Goal: Feedback & Contribution: Submit feedback/report problem

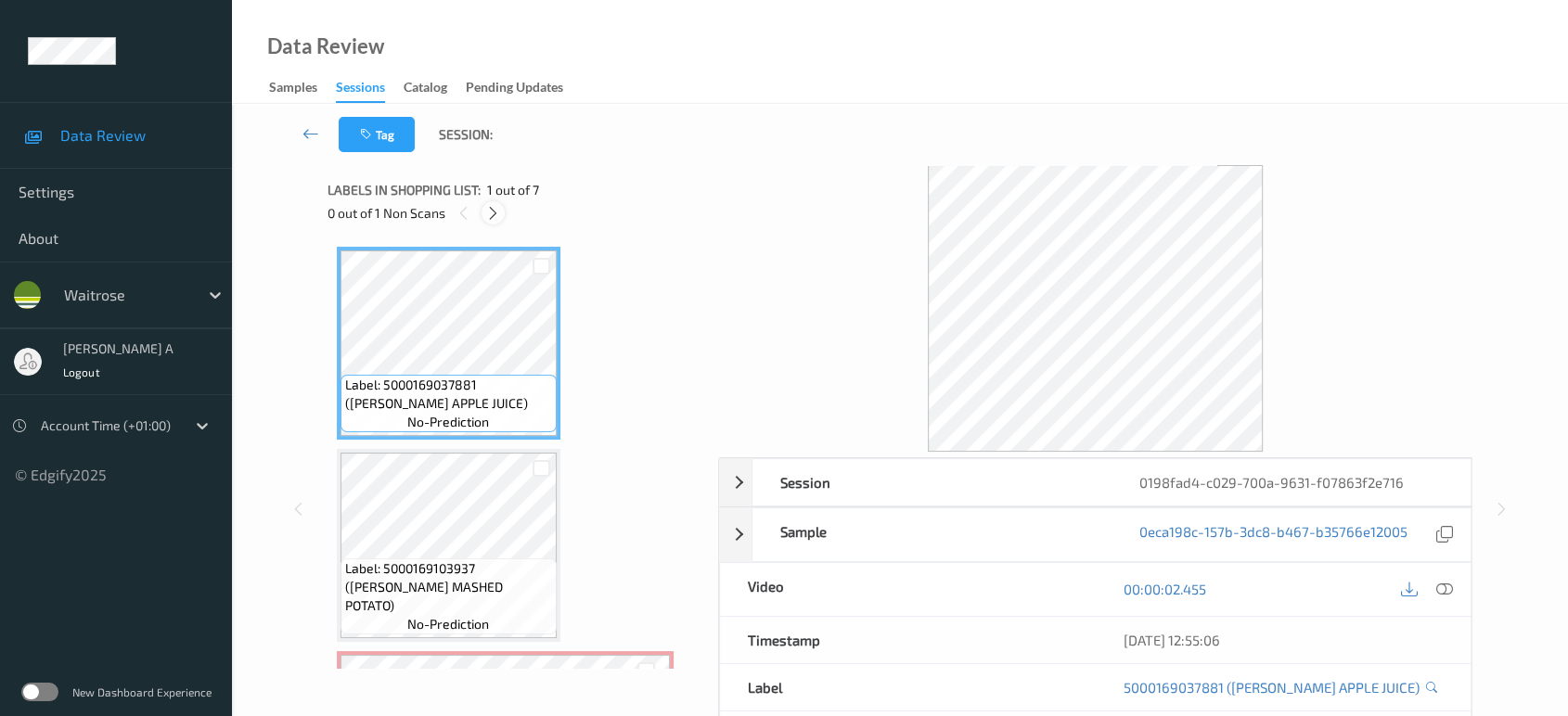
click at [487, 207] on icon at bounding box center [493, 213] width 16 height 17
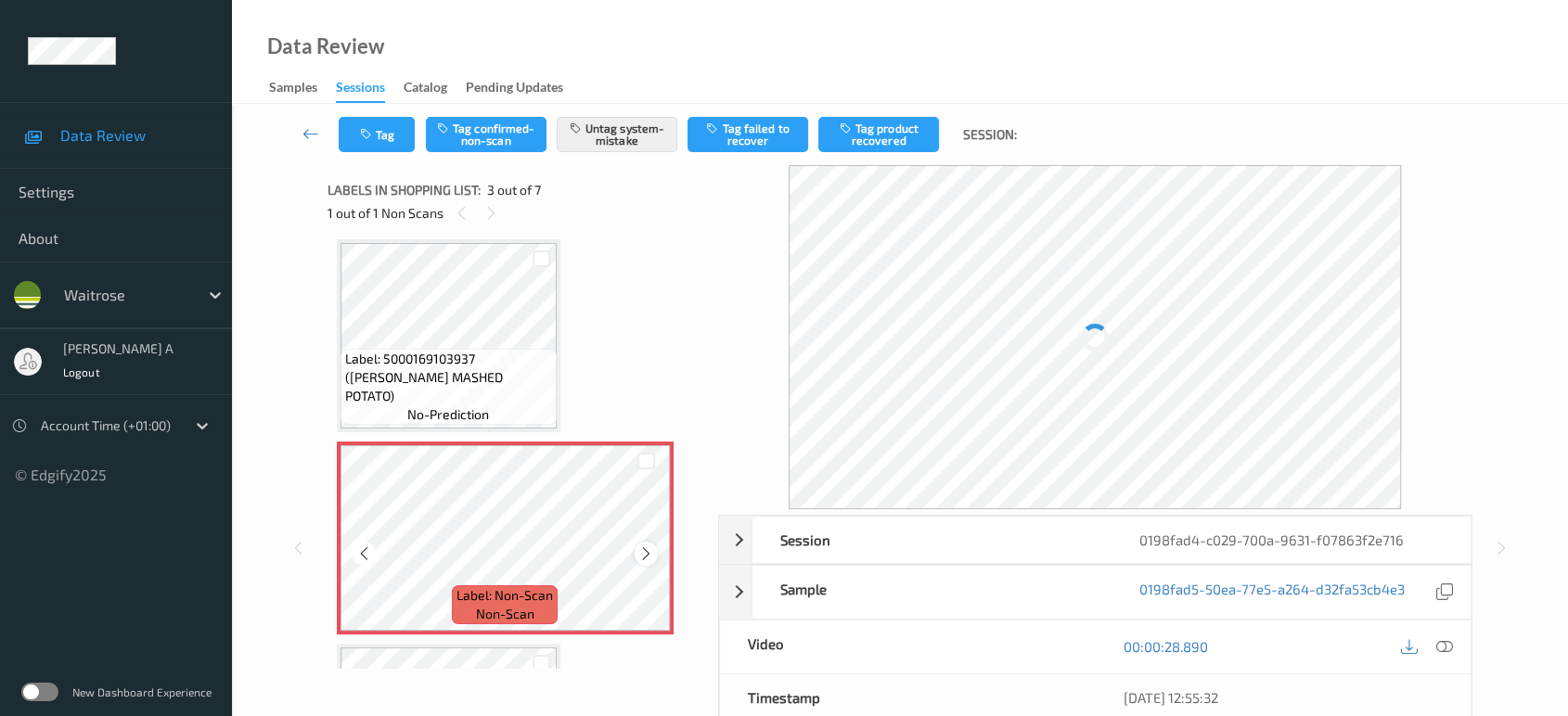
click at [644, 556] on icon at bounding box center [646, 554] width 16 height 17
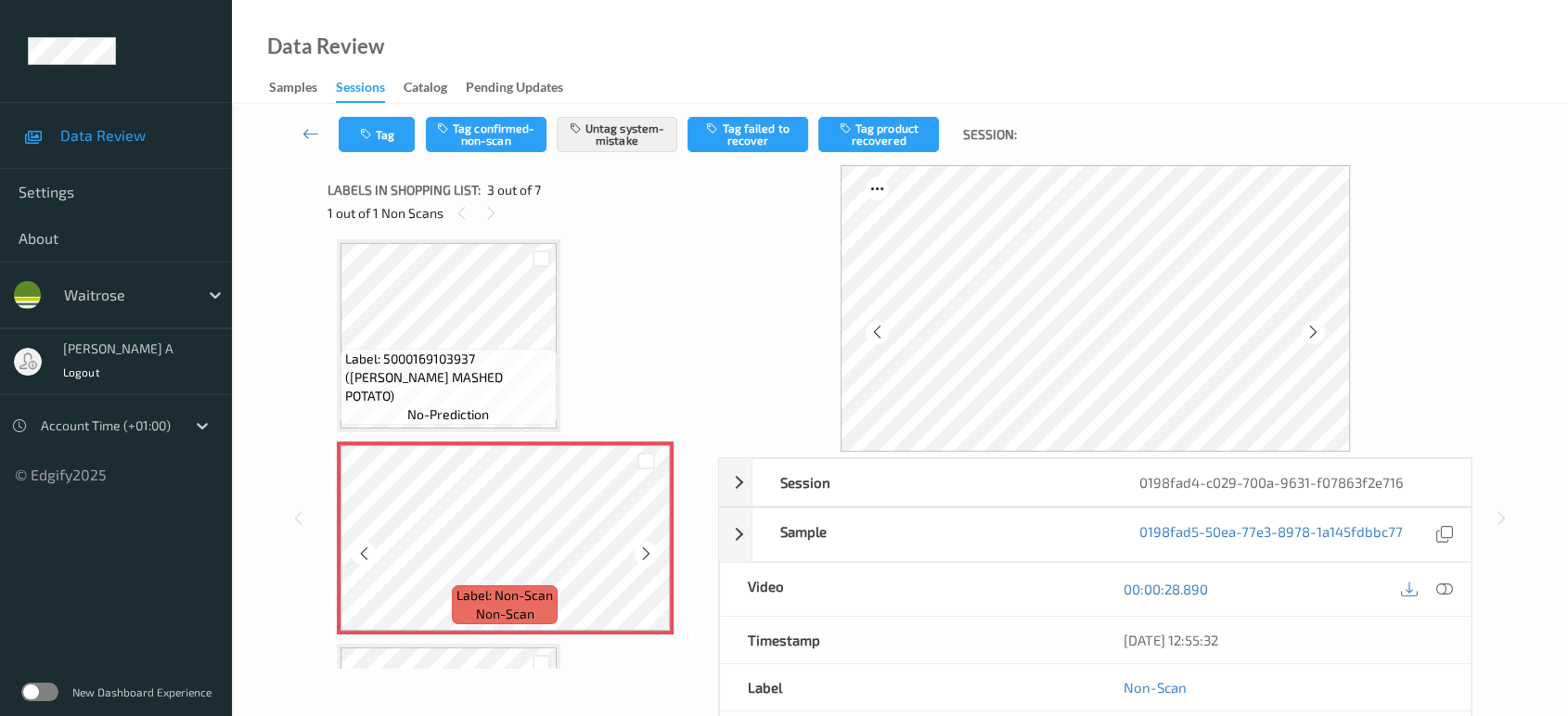
click at [644, 556] on icon at bounding box center [646, 554] width 16 height 17
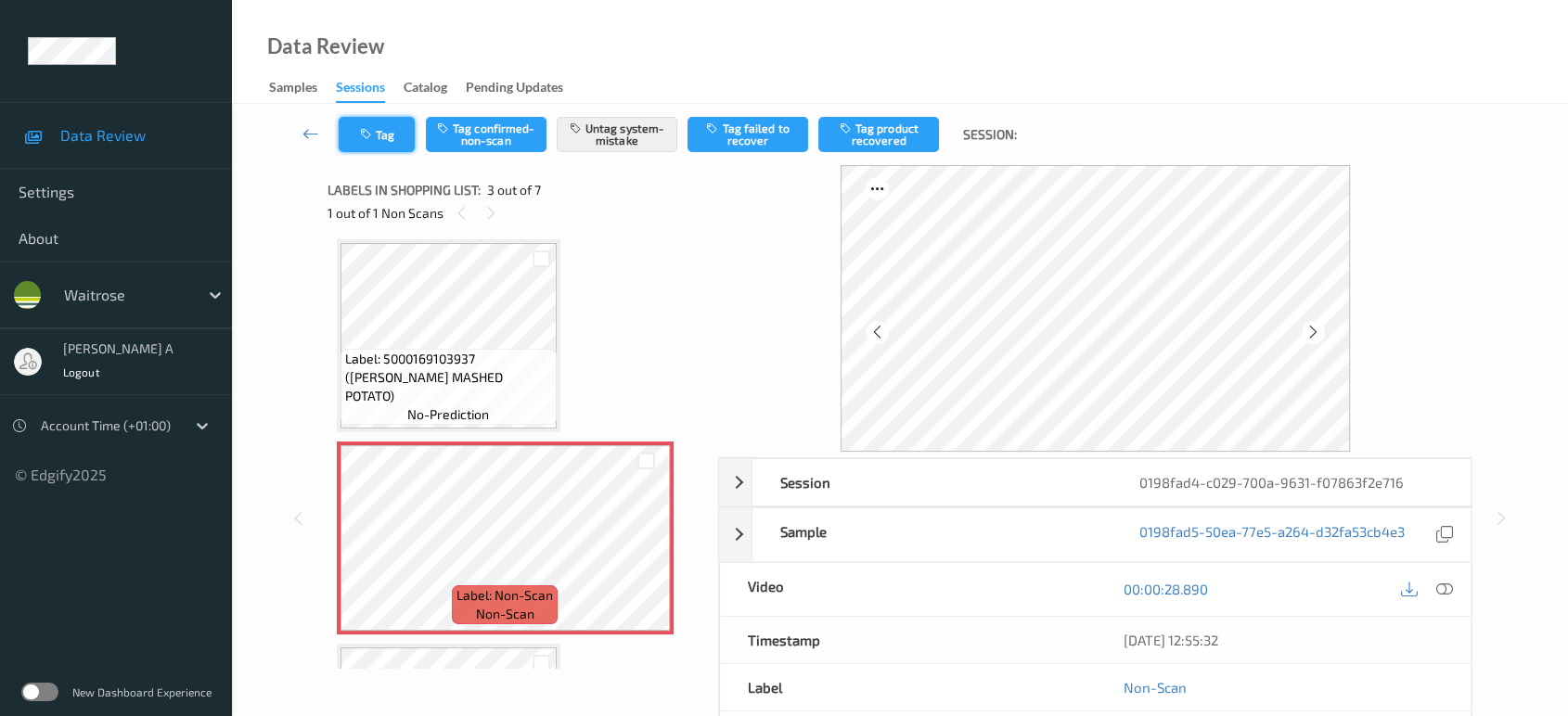
click at [364, 138] on icon "button" at bounding box center [367, 134] width 16 height 13
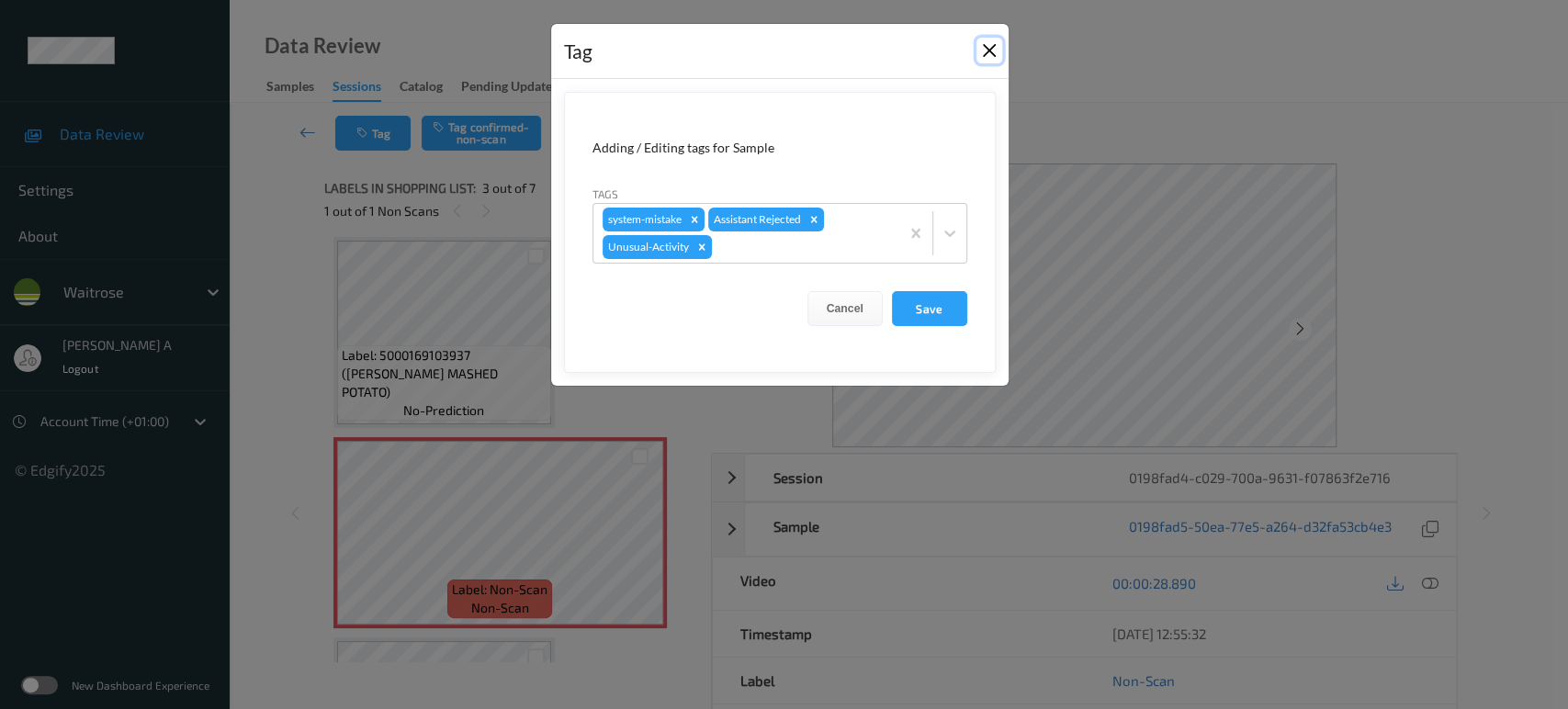
click at [994, 48] on button "Close" at bounding box center [989, 51] width 26 height 26
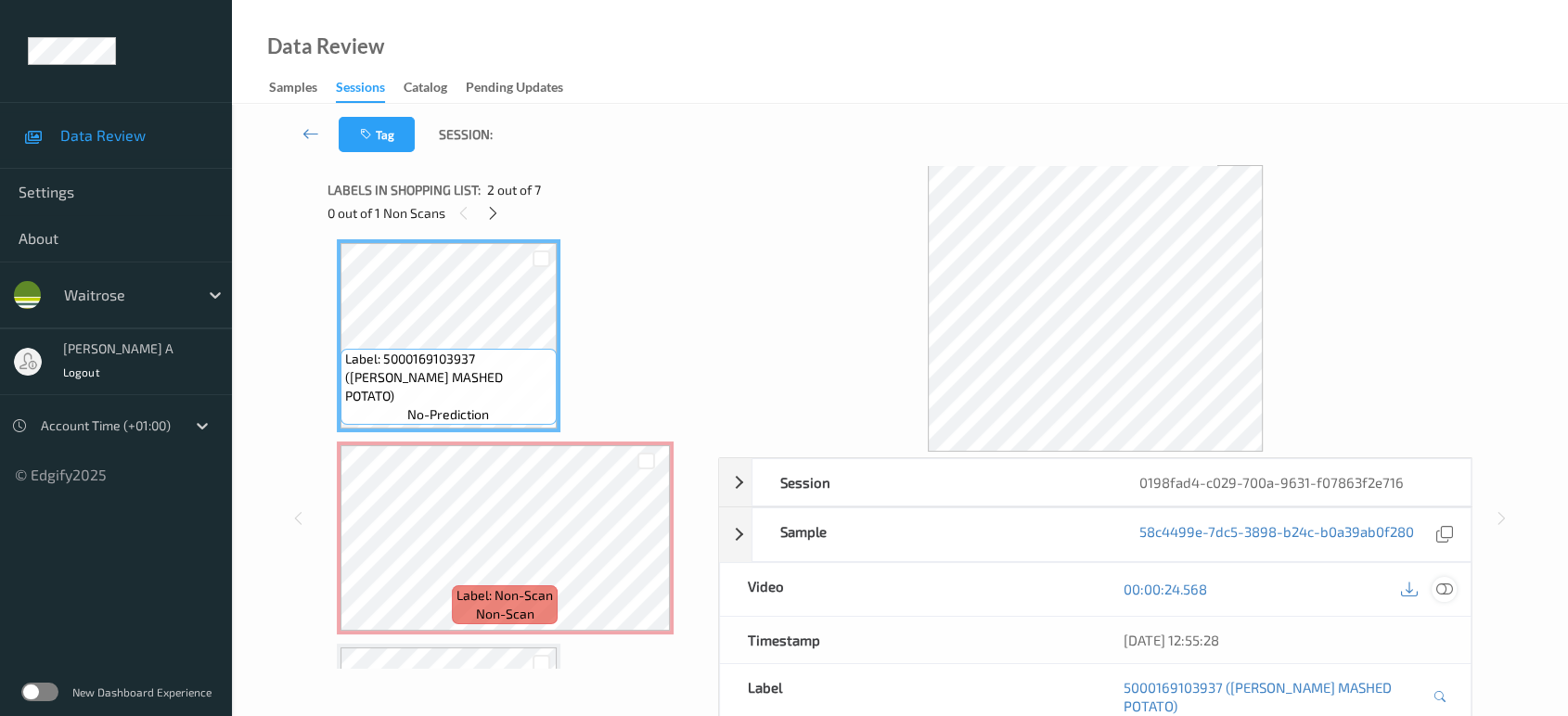
click at [1446, 591] on icon at bounding box center [1445, 589] width 17 height 17
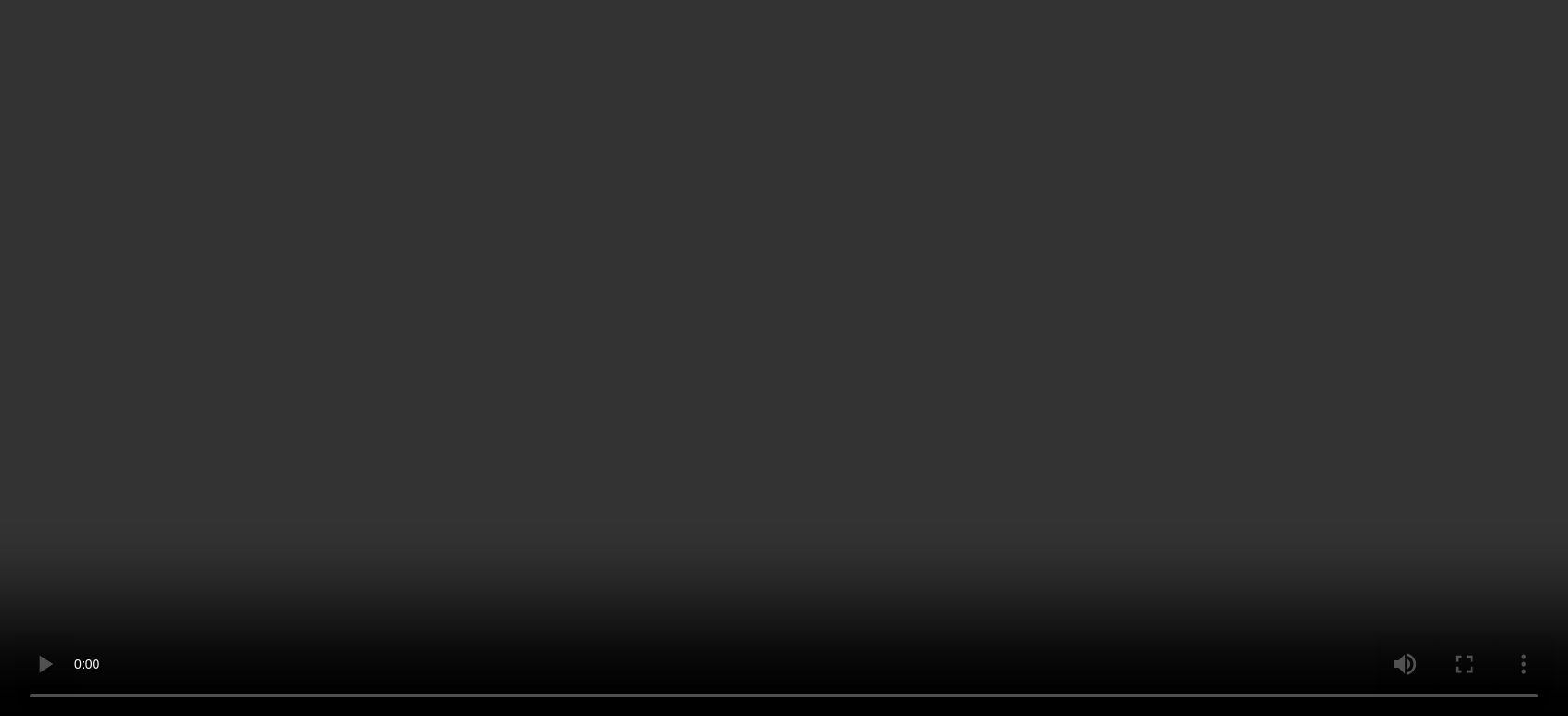
scroll to position [416, 0]
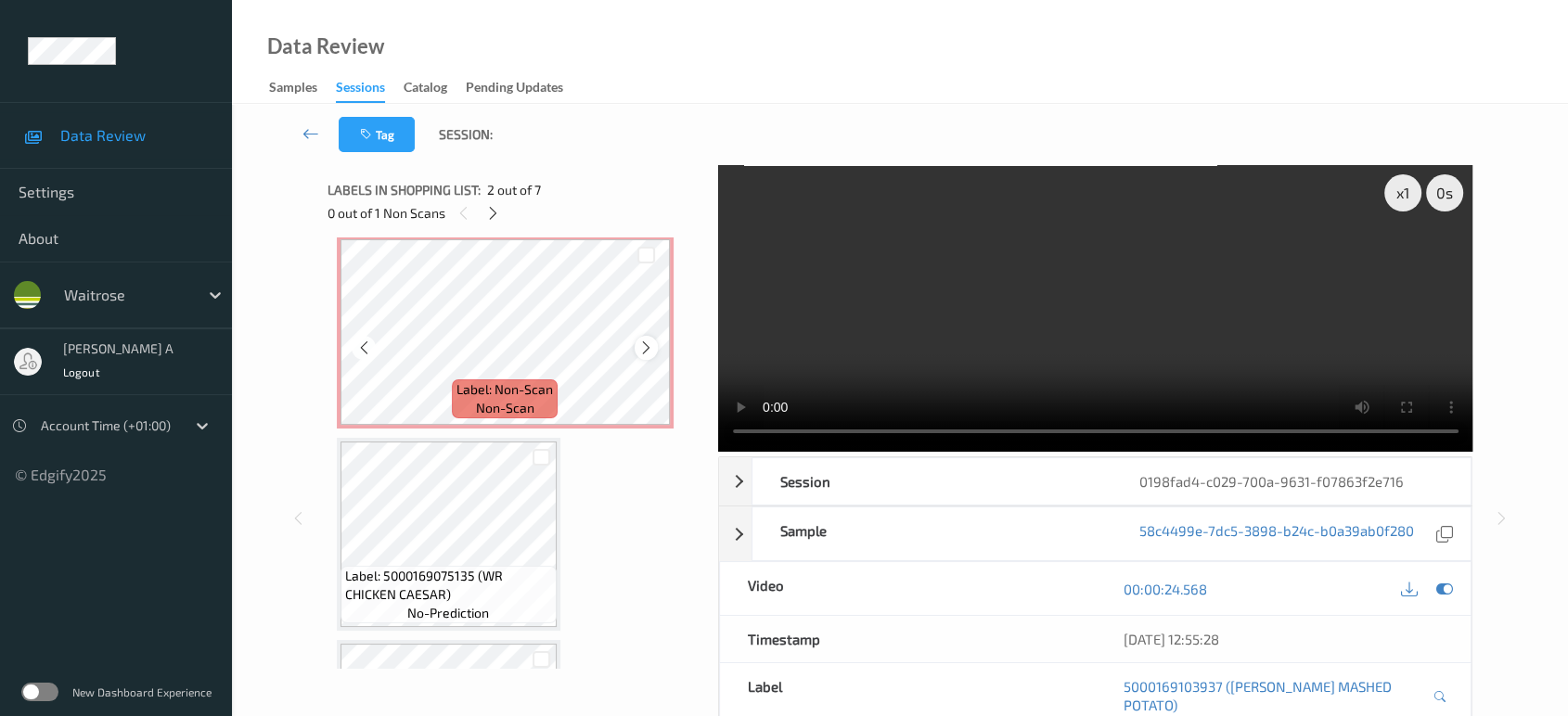
click at [646, 348] on icon at bounding box center [646, 348] width 16 height 17
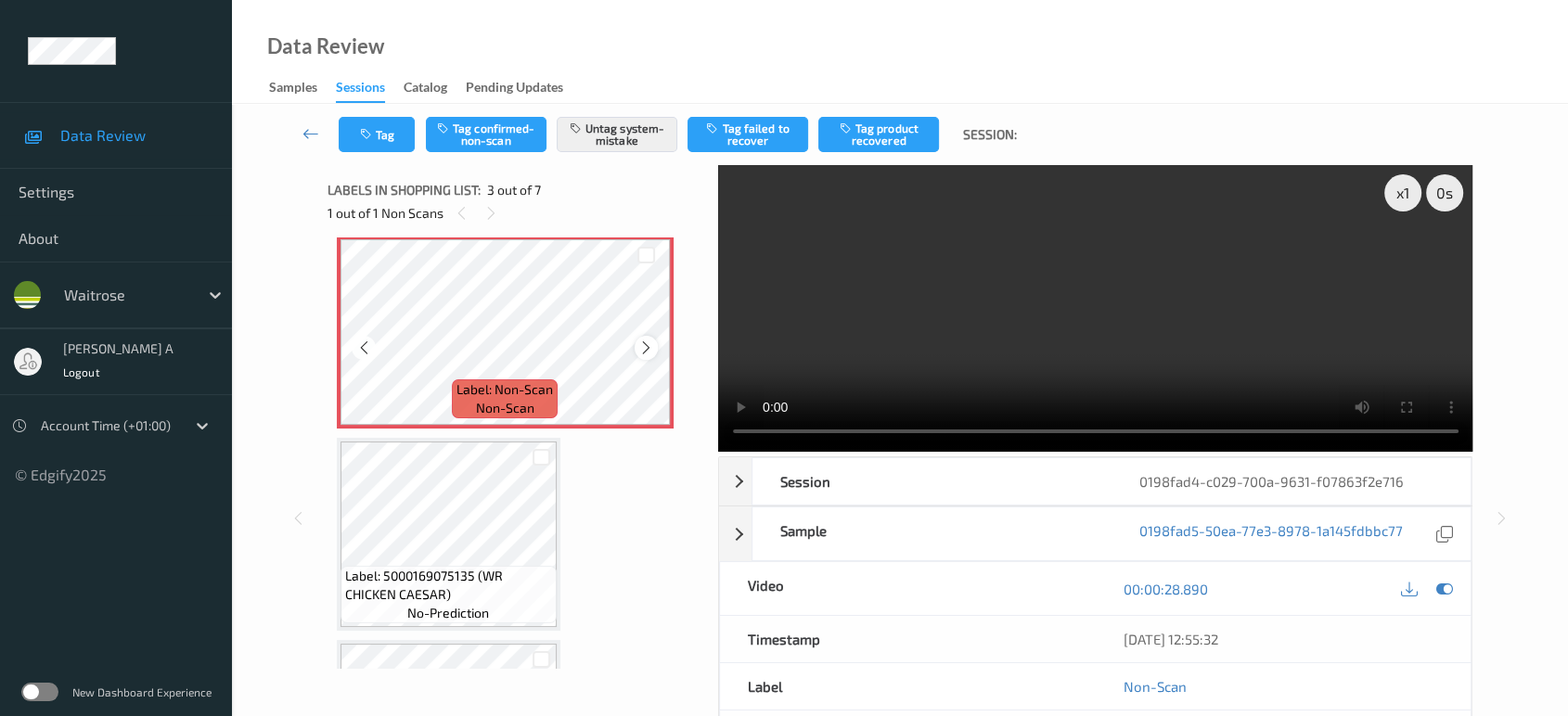
click at [653, 348] on div at bounding box center [646, 347] width 23 height 23
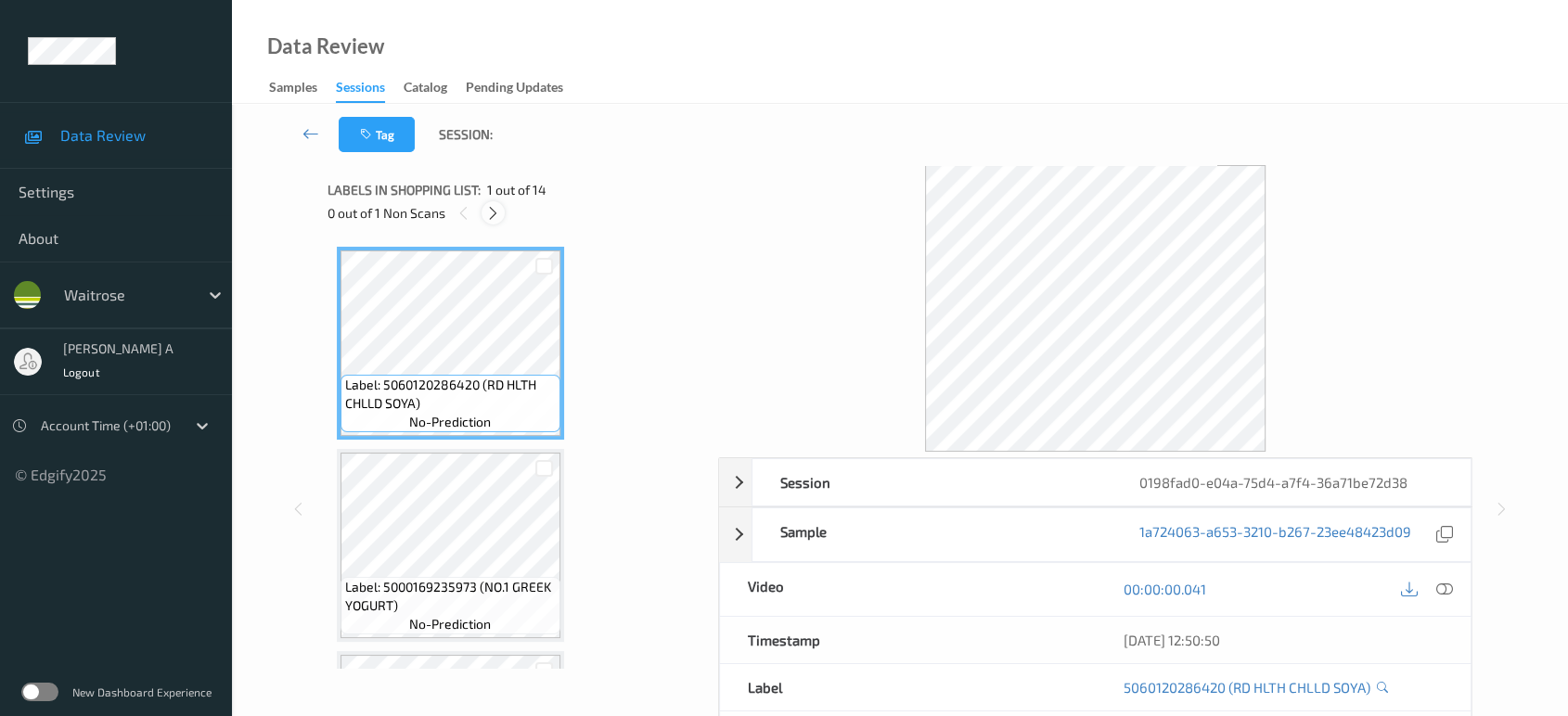
click at [497, 210] on icon at bounding box center [493, 213] width 16 height 17
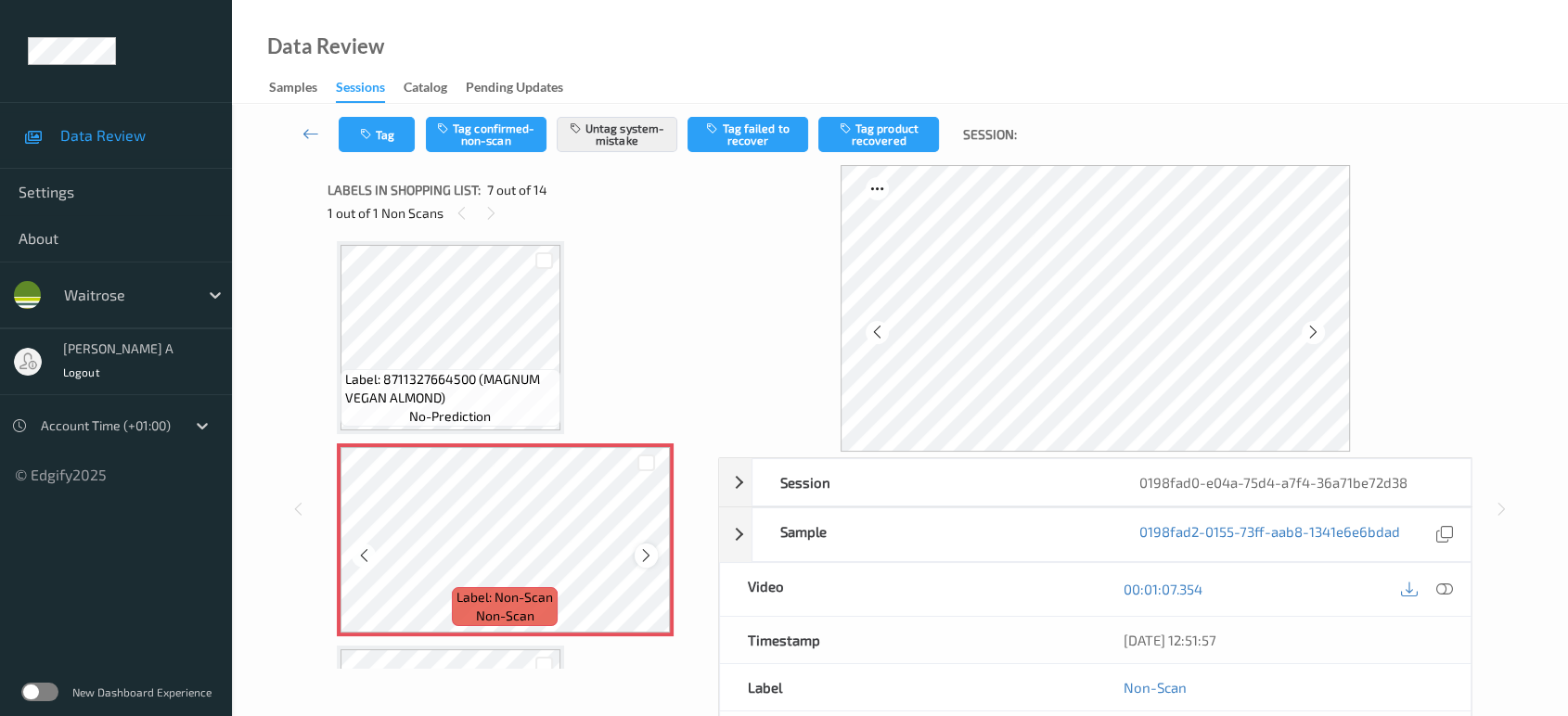
click at [651, 552] on icon at bounding box center [646, 556] width 16 height 17
click at [646, 555] on icon at bounding box center [646, 556] width 16 height 17
click at [644, 547] on icon at bounding box center [646, 556] width 16 height 17
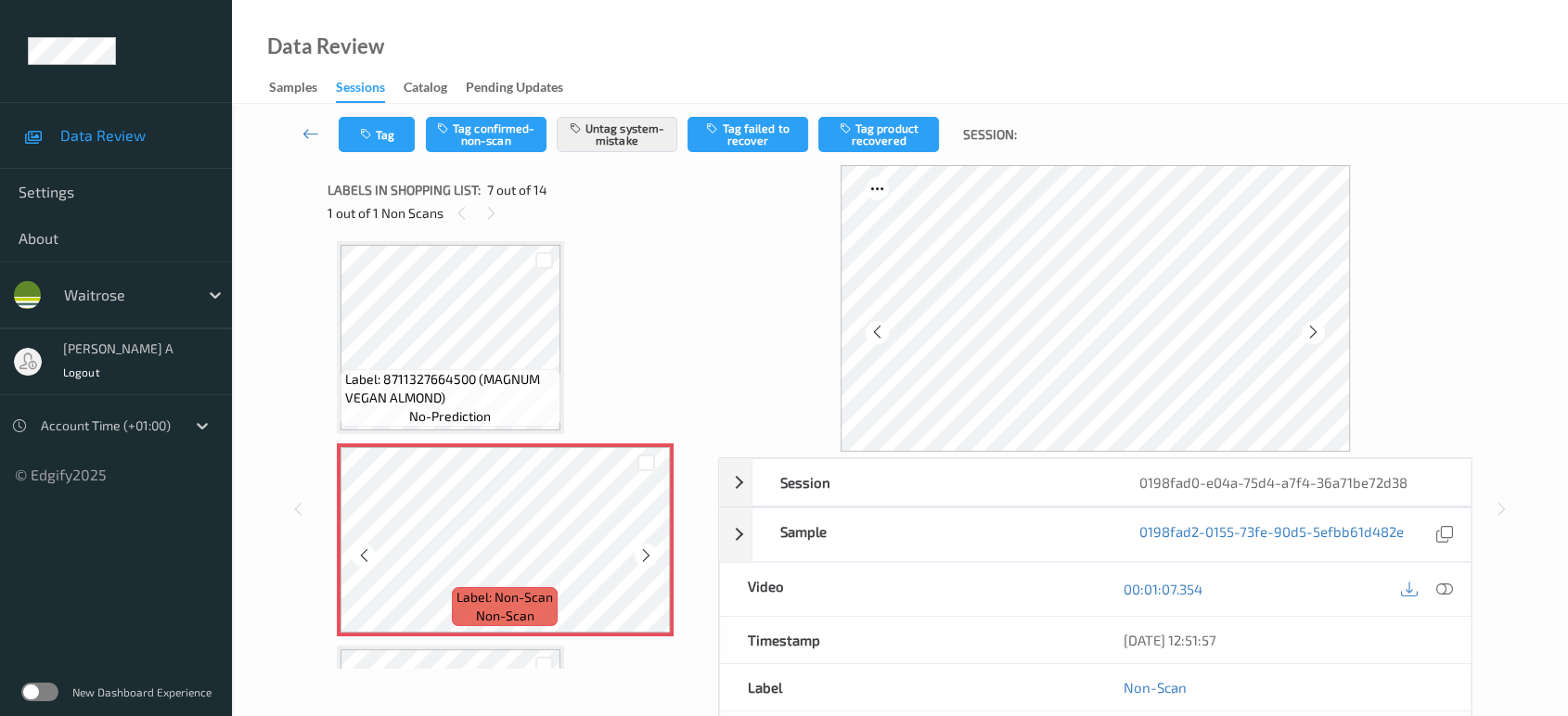
click at [644, 547] on icon at bounding box center [646, 556] width 16 height 17
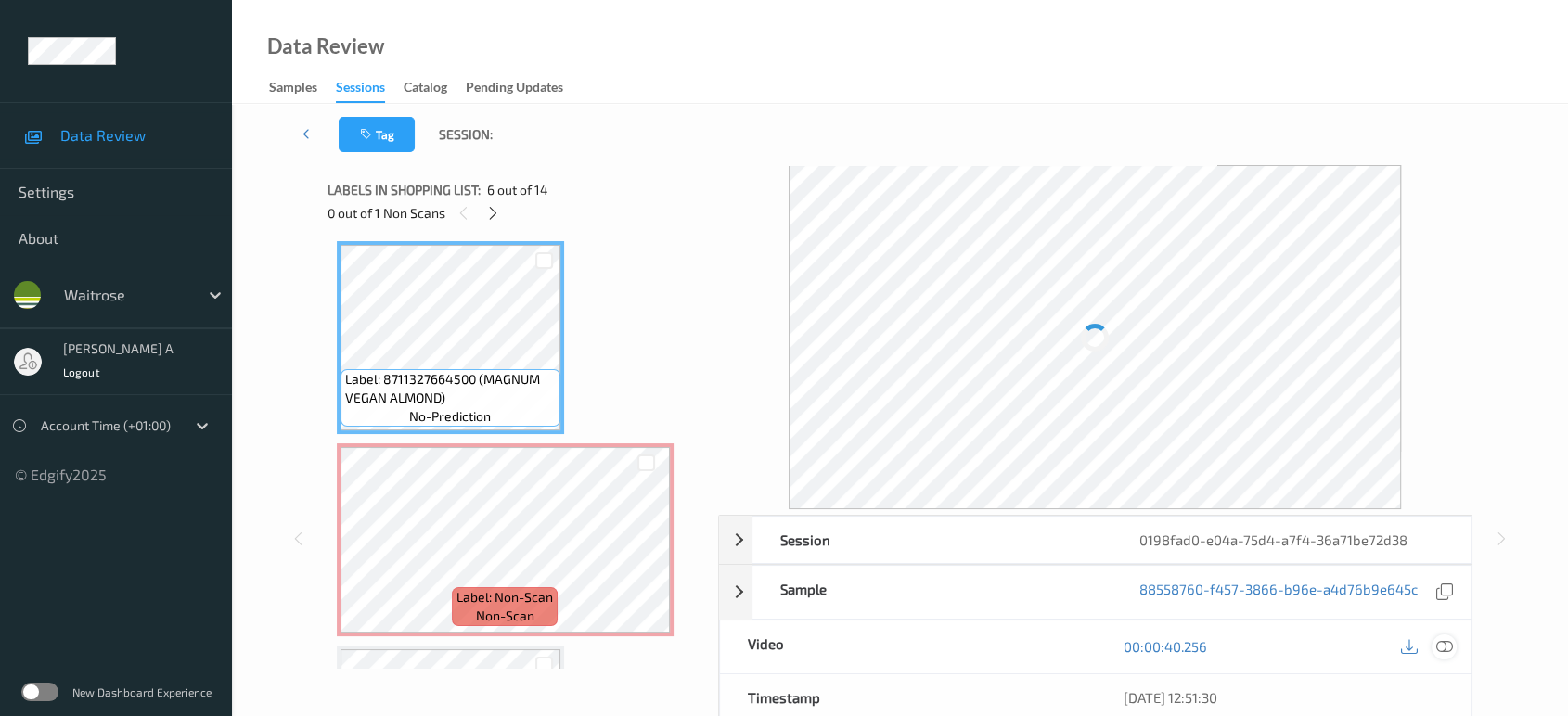
click at [1442, 639] on icon at bounding box center [1445, 646] width 17 height 17
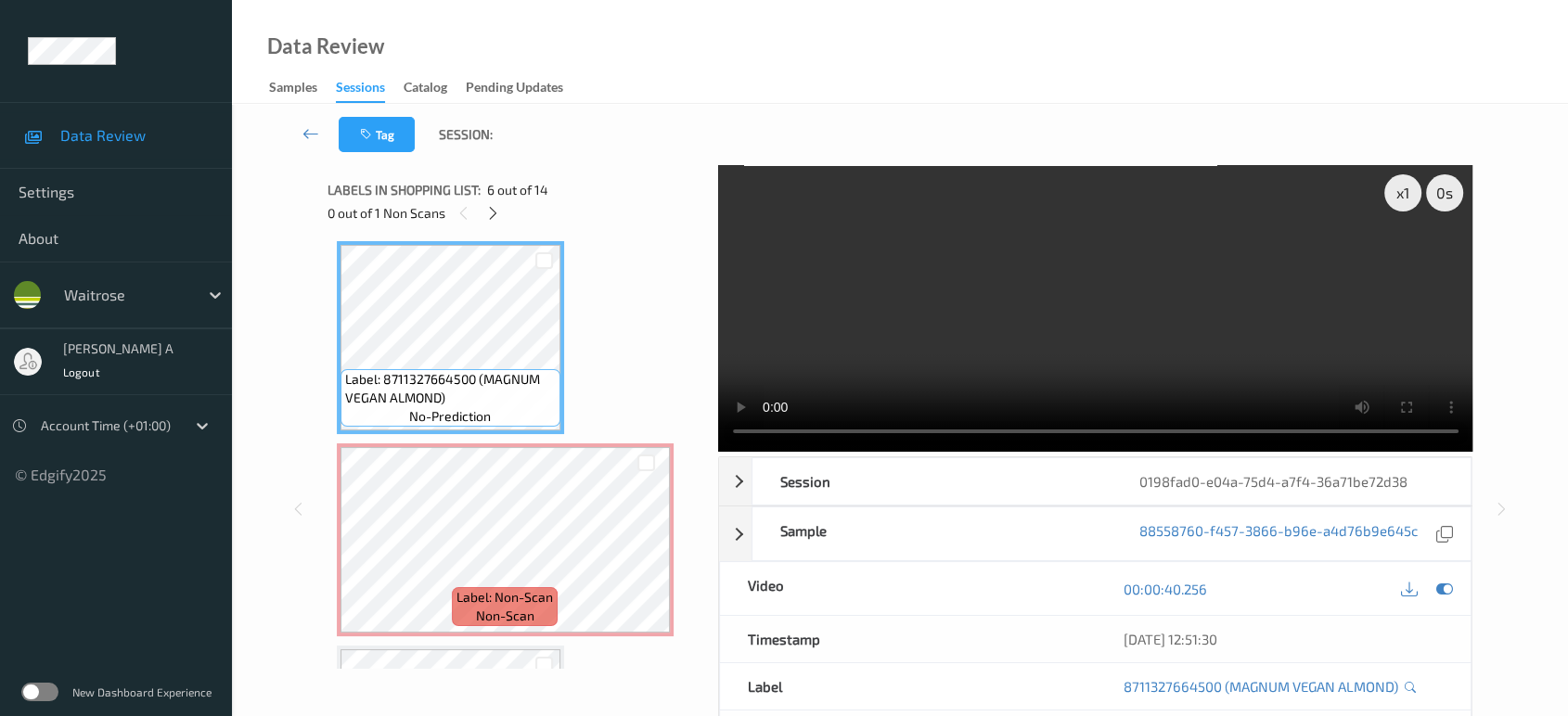
click at [1083, 305] on video at bounding box center [1096, 308] width 755 height 287
click at [1025, 291] on video at bounding box center [1096, 308] width 755 height 287
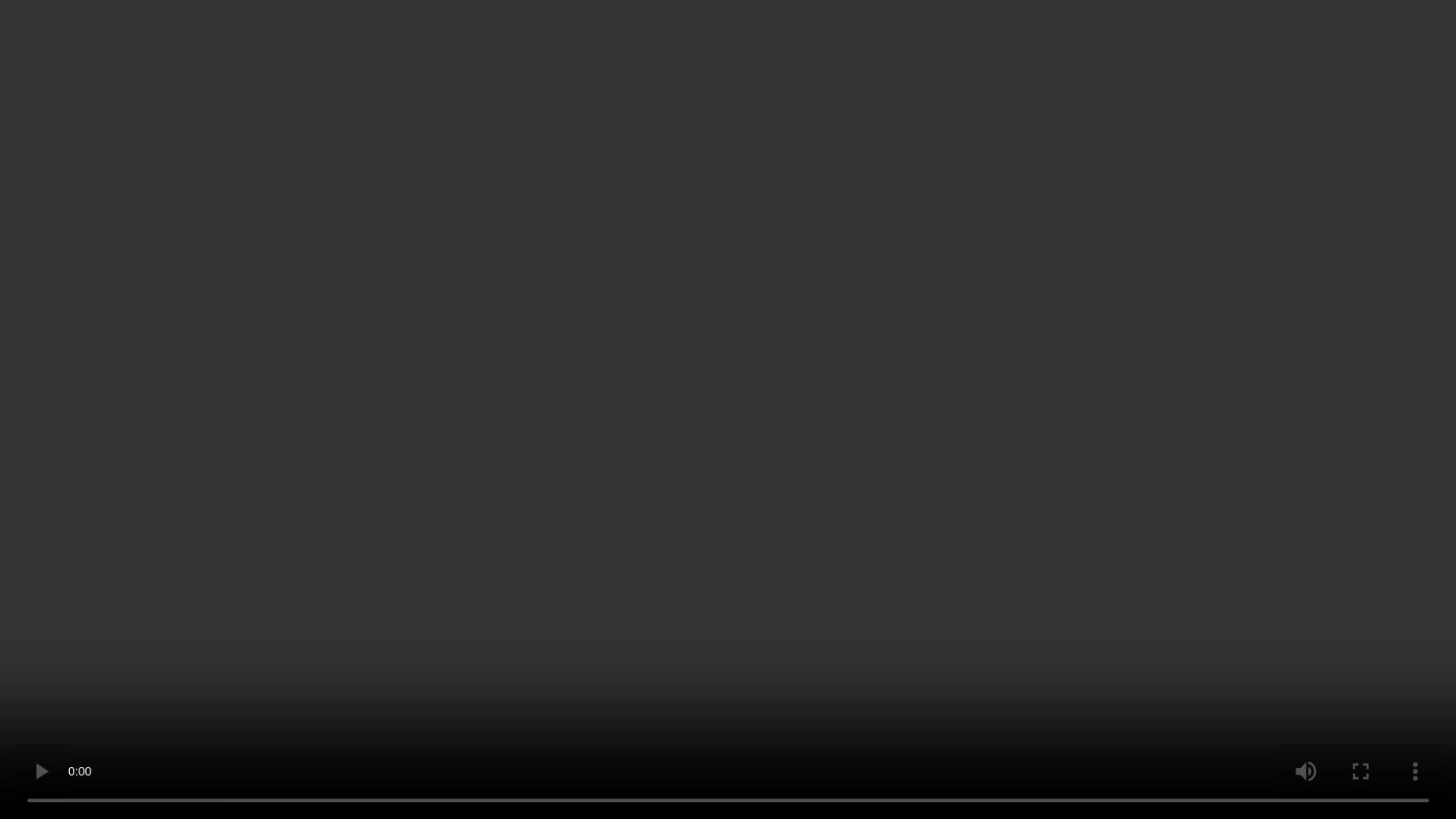
click at [735, 321] on video at bounding box center [728, 410] width 1456 height 819
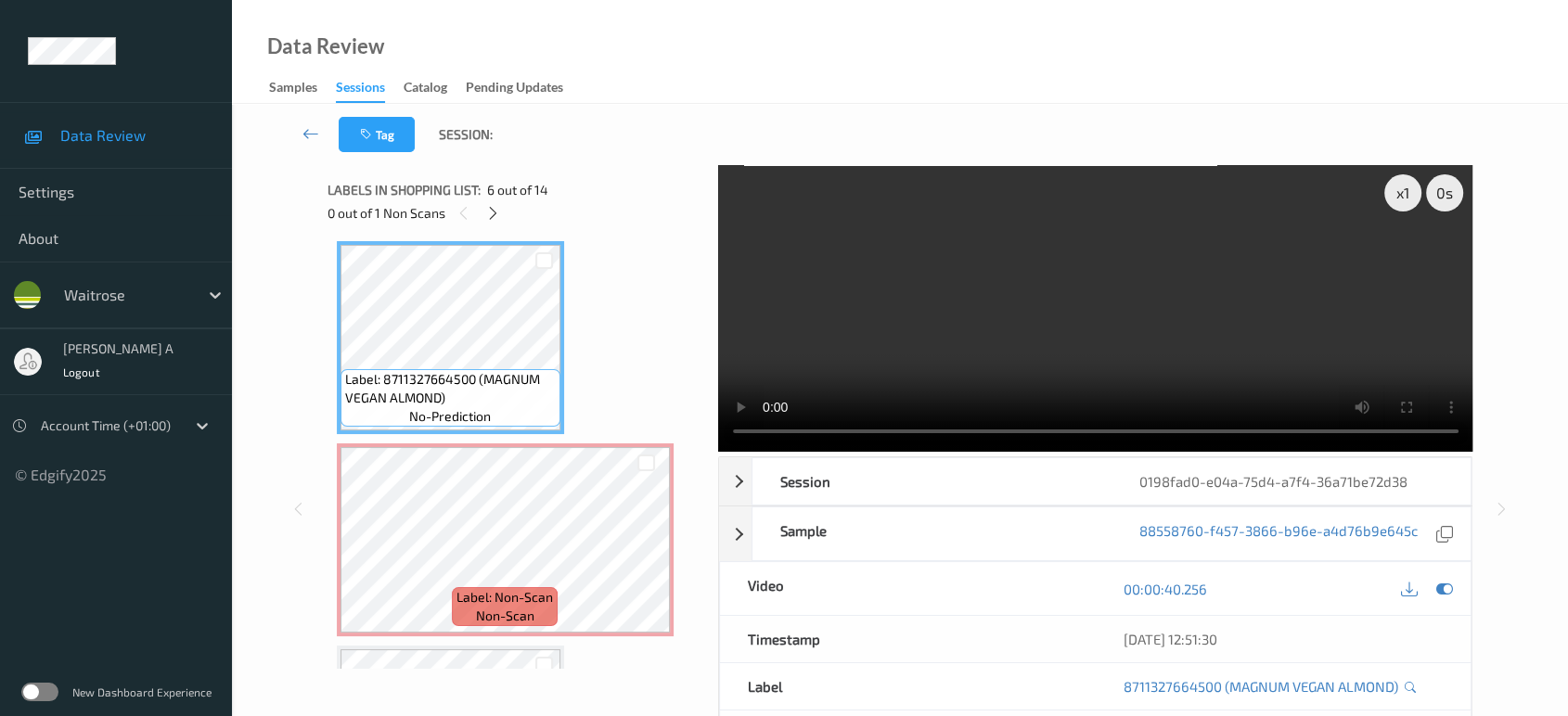
click at [1036, 299] on video at bounding box center [1096, 308] width 755 height 287
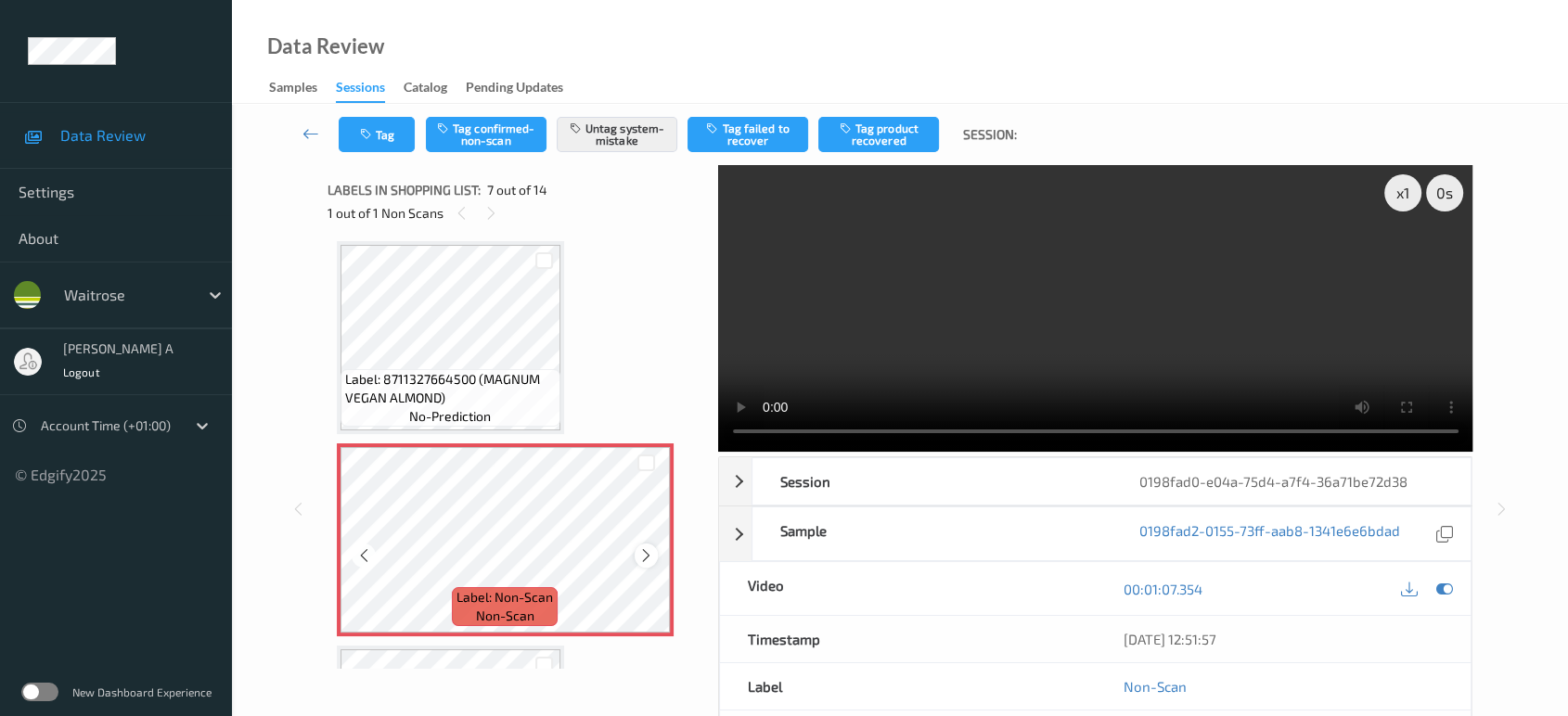
click at [647, 554] on icon at bounding box center [646, 556] width 16 height 17
click at [397, 140] on button "Tag" at bounding box center [377, 134] width 76 height 35
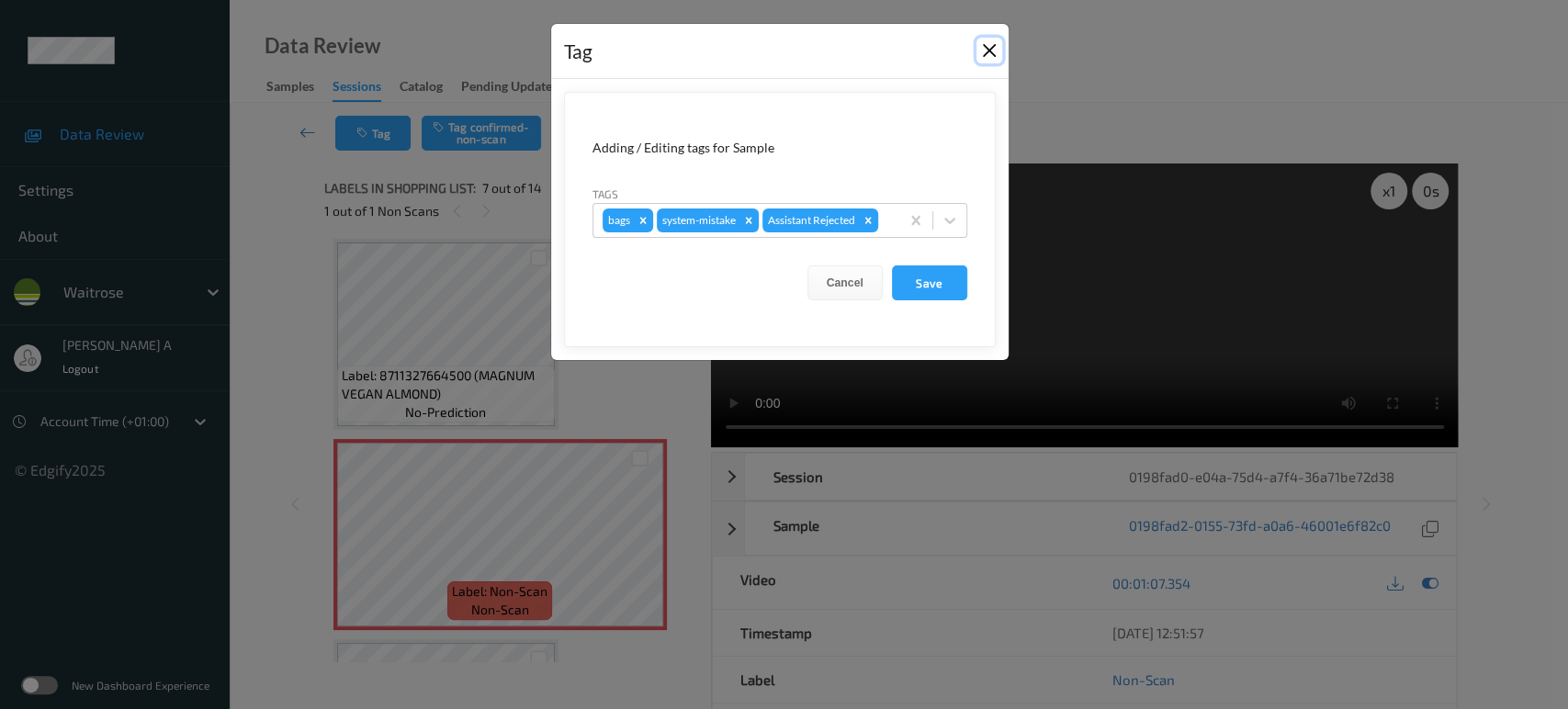
click at [992, 46] on button "Close" at bounding box center [989, 51] width 26 height 26
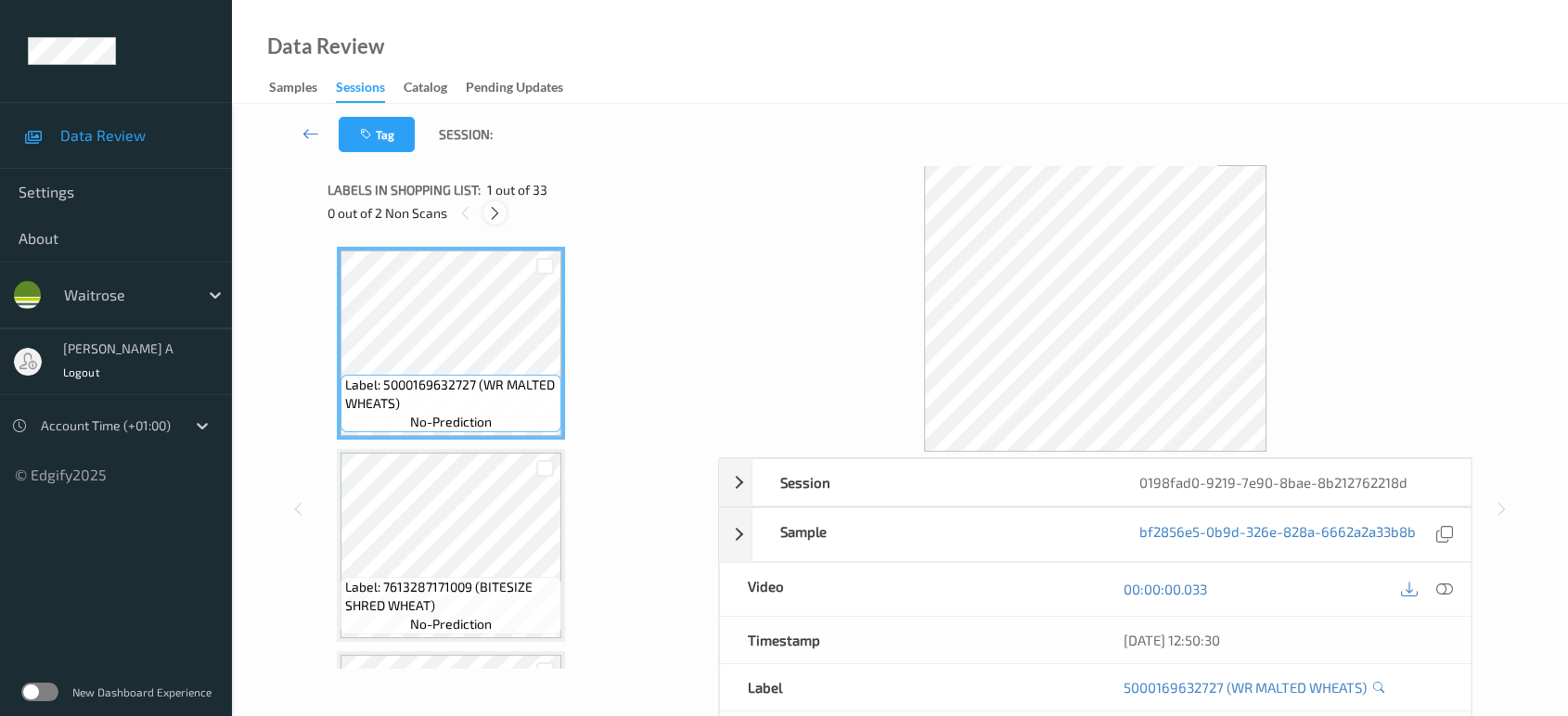
click at [494, 213] on icon at bounding box center [495, 213] width 16 height 17
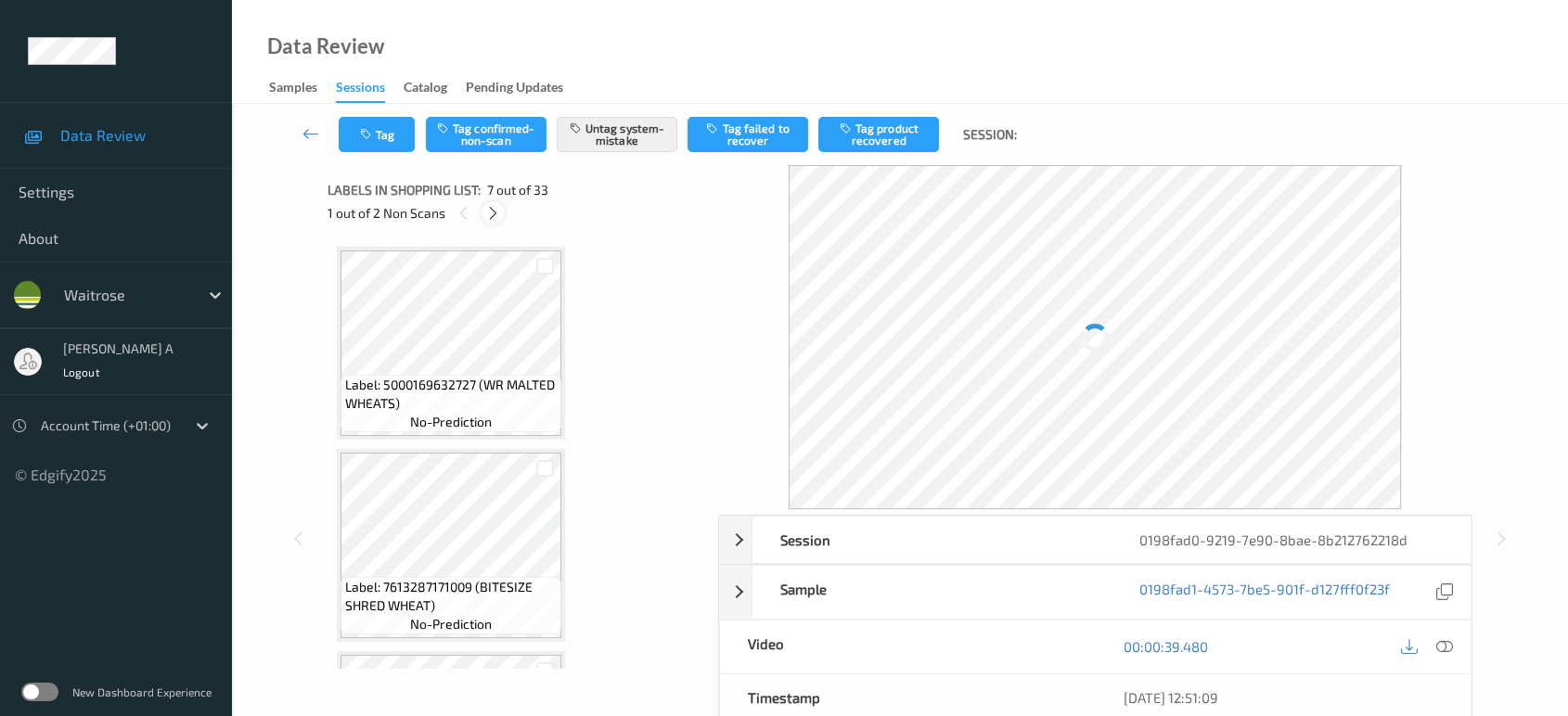
scroll to position [1016, 0]
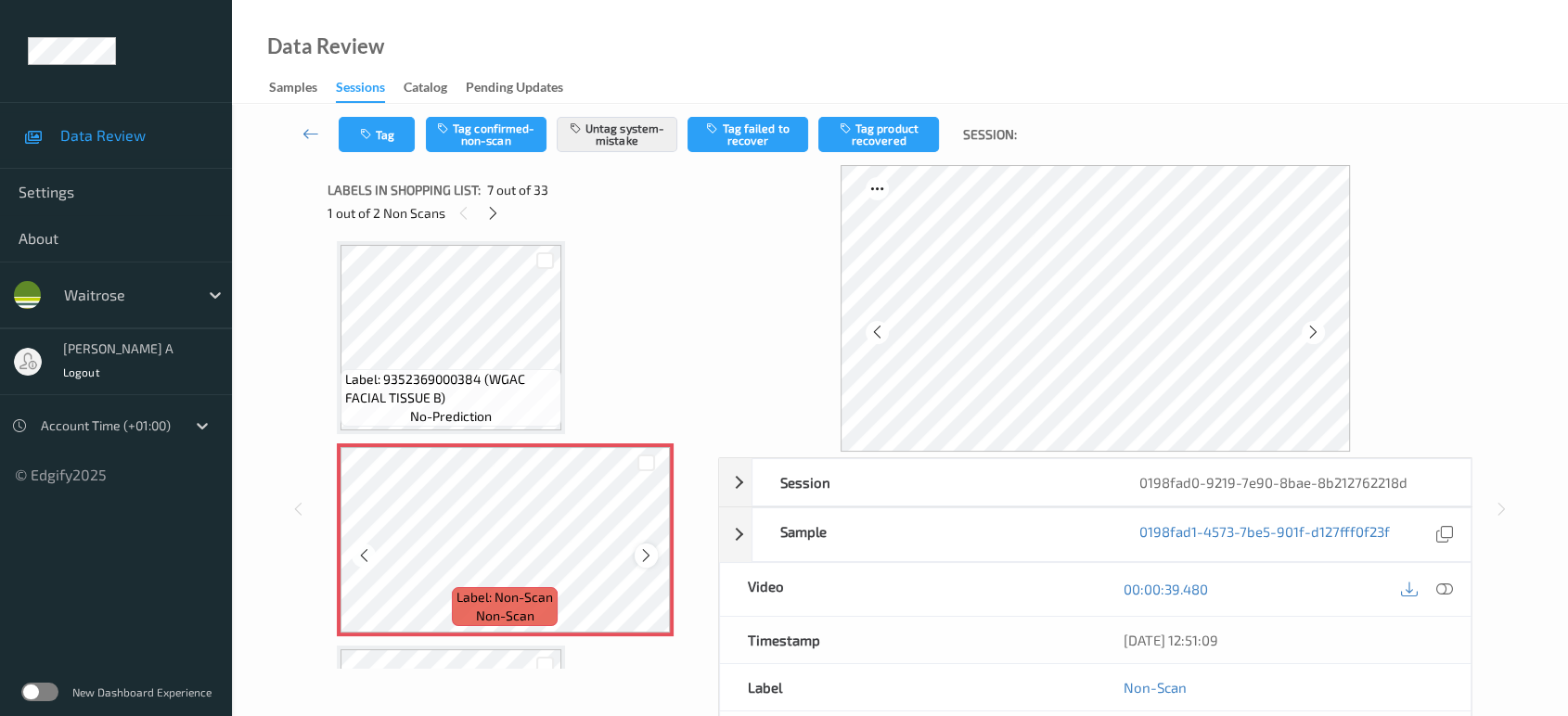
click at [641, 552] on icon at bounding box center [646, 556] width 16 height 17
click at [392, 142] on button "Tag" at bounding box center [377, 134] width 76 height 35
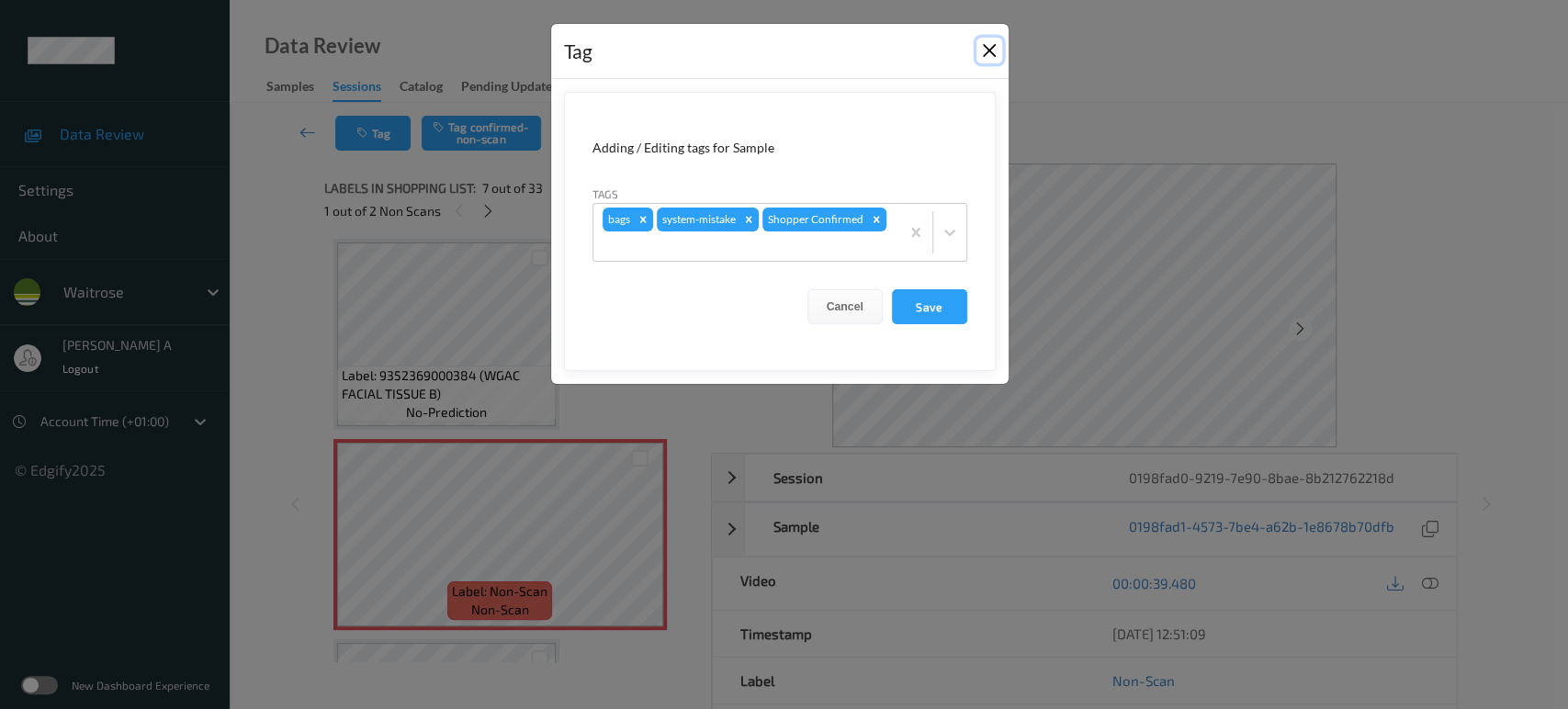
click at [989, 56] on button "Close" at bounding box center [989, 51] width 26 height 26
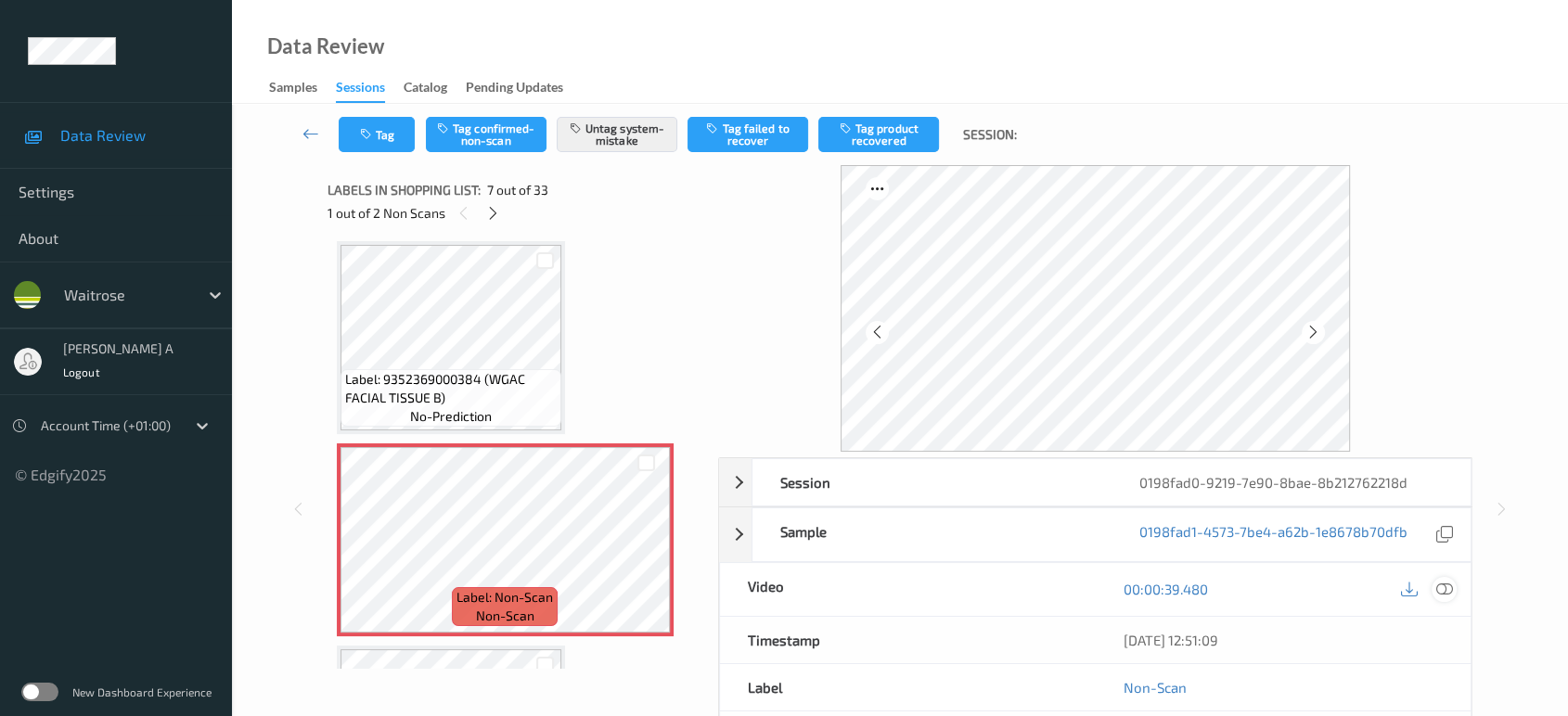
click at [1441, 582] on icon at bounding box center [1445, 589] width 17 height 17
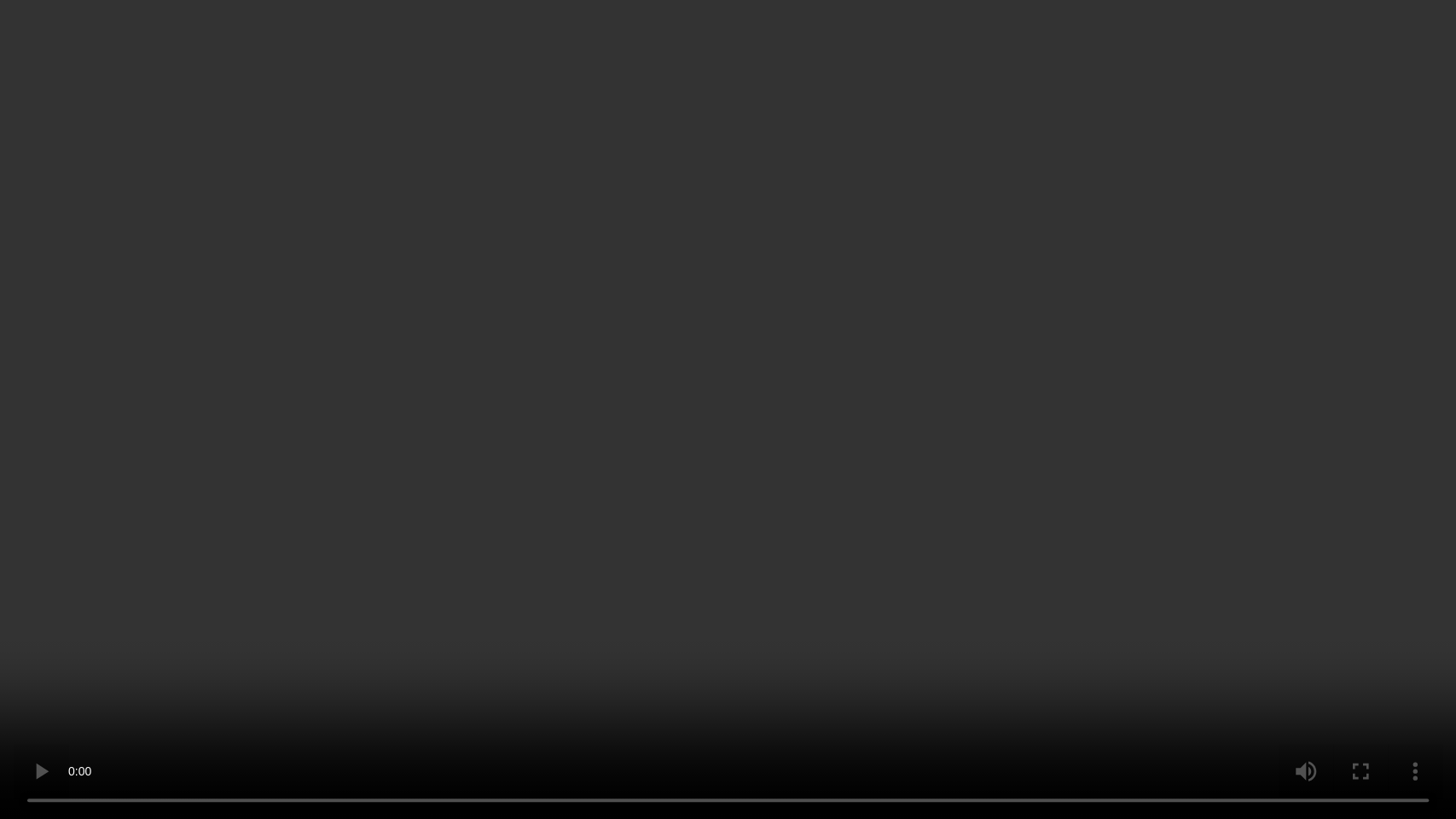
click at [720, 462] on video at bounding box center [728, 410] width 1456 height 819
click at [830, 364] on video at bounding box center [728, 410] width 1456 height 819
click at [670, 378] on video at bounding box center [728, 410] width 1456 height 819
click at [697, 398] on video at bounding box center [728, 410] width 1456 height 819
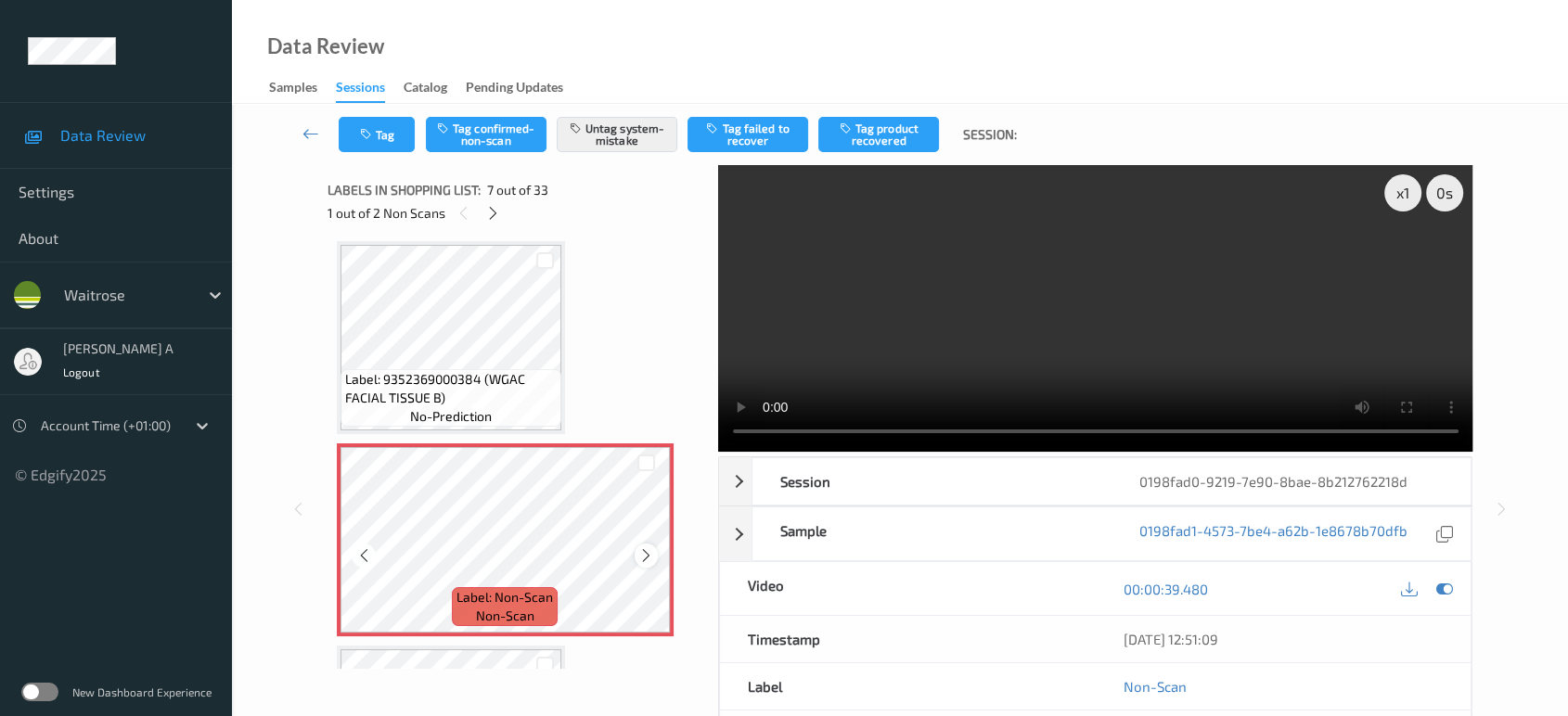
click at [652, 554] on icon at bounding box center [646, 556] width 16 height 17
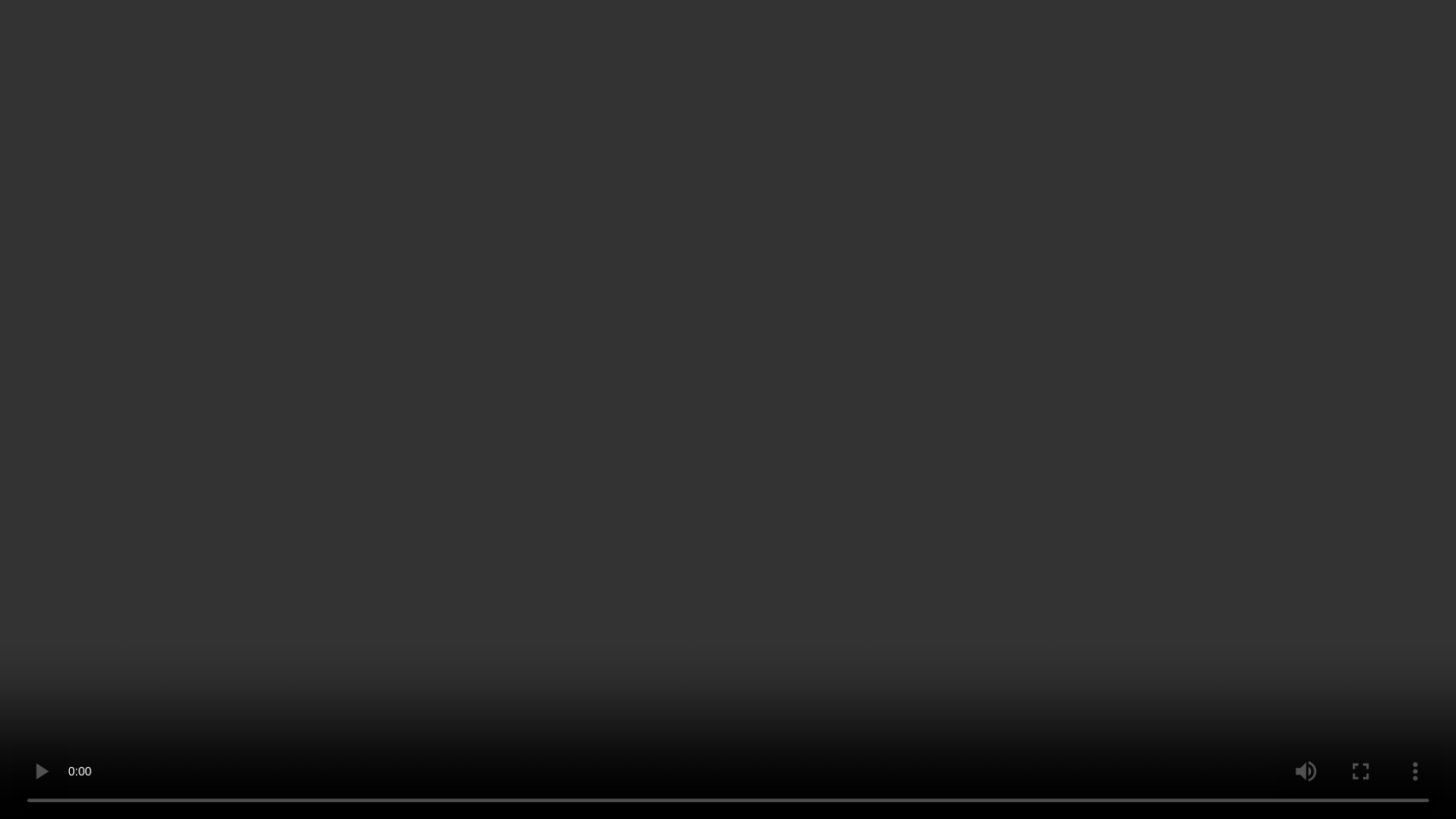
click at [928, 487] on video at bounding box center [728, 410] width 1456 height 819
click at [729, 330] on video at bounding box center [728, 410] width 1456 height 819
click at [766, 414] on video at bounding box center [728, 410] width 1456 height 819
click at [749, 357] on video at bounding box center [728, 410] width 1456 height 819
click at [801, 423] on video at bounding box center [728, 410] width 1456 height 819
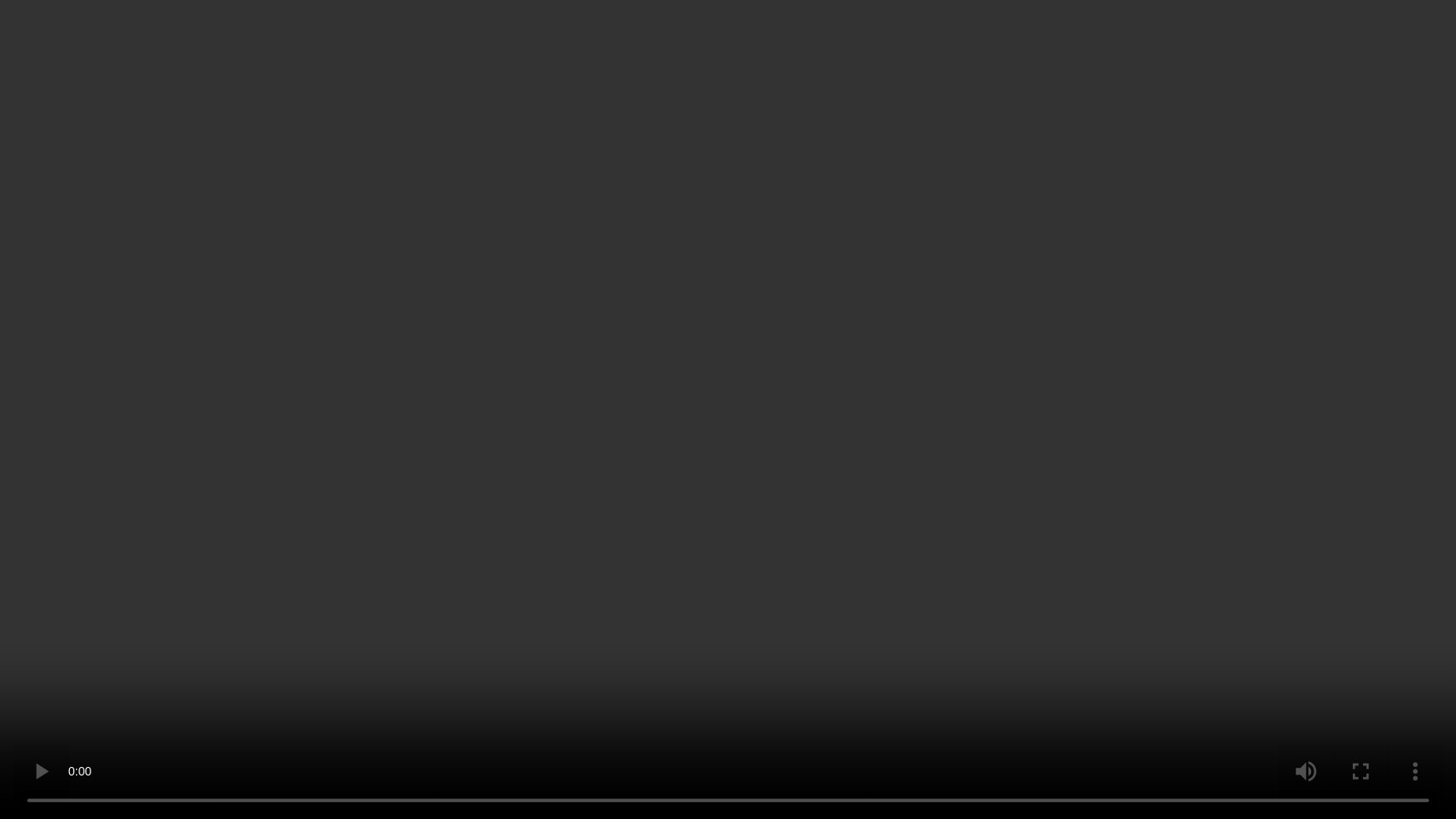
click at [784, 450] on video at bounding box center [728, 410] width 1456 height 819
click at [896, 417] on video at bounding box center [728, 410] width 1456 height 819
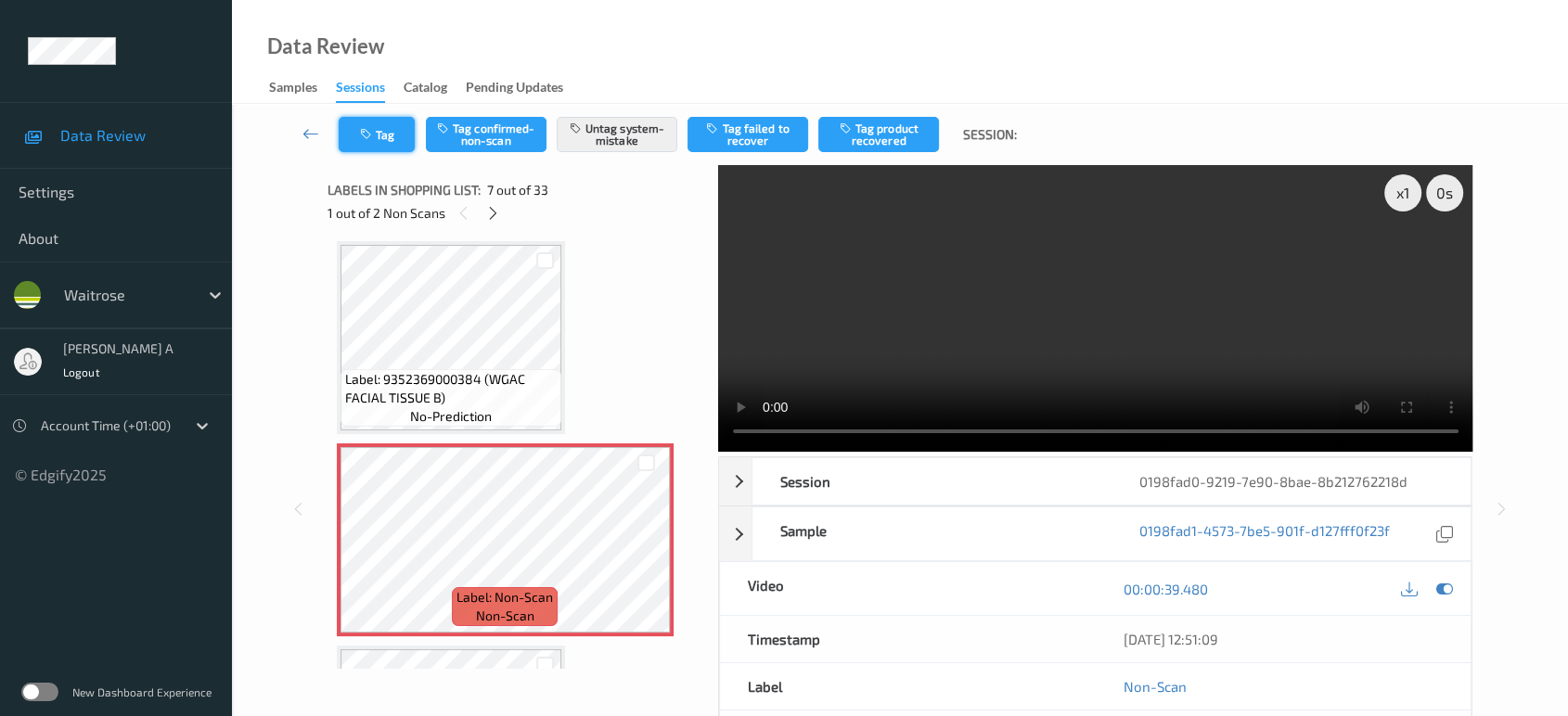
click at [374, 135] on icon "button" at bounding box center [367, 134] width 16 height 13
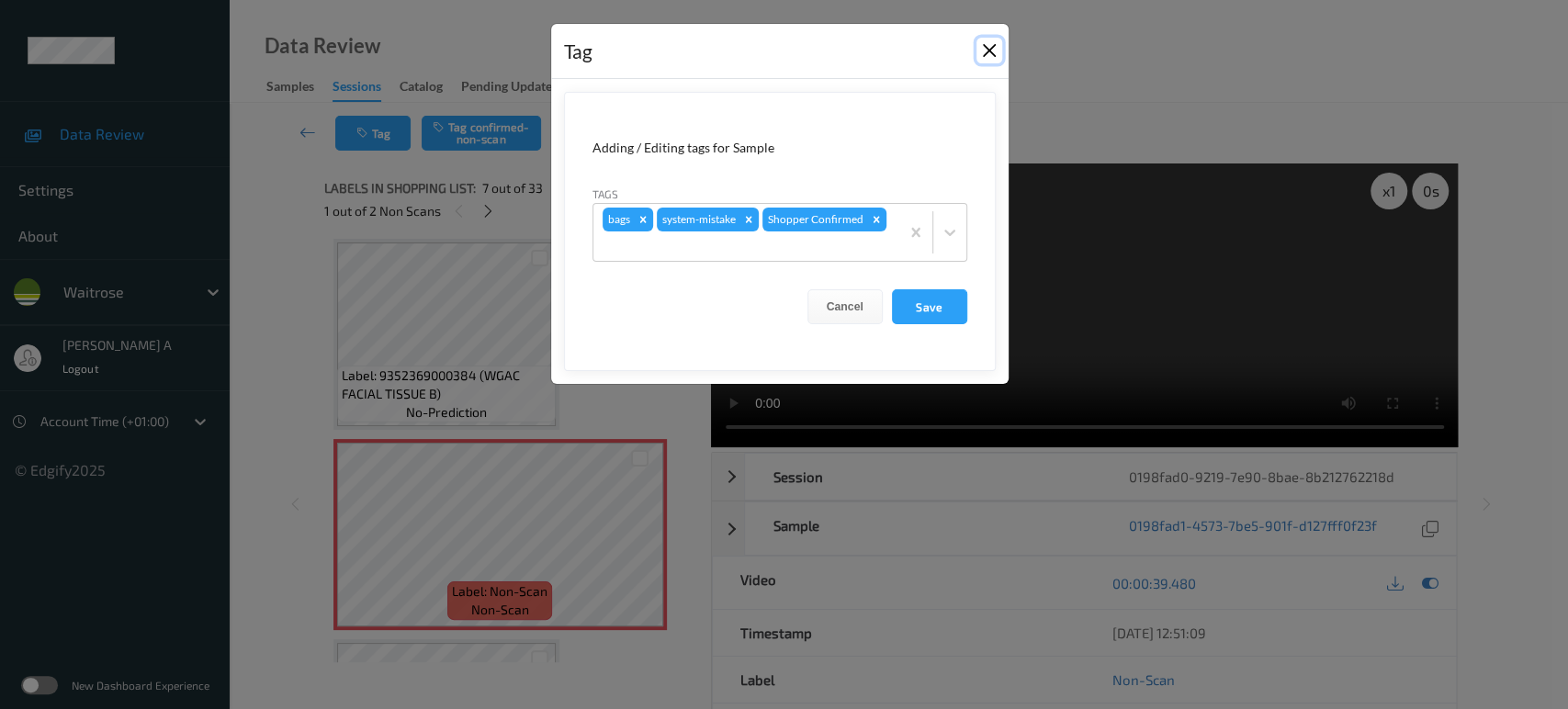
click at [983, 53] on button "Close" at bounding box center [989, 51] width 26 height 26
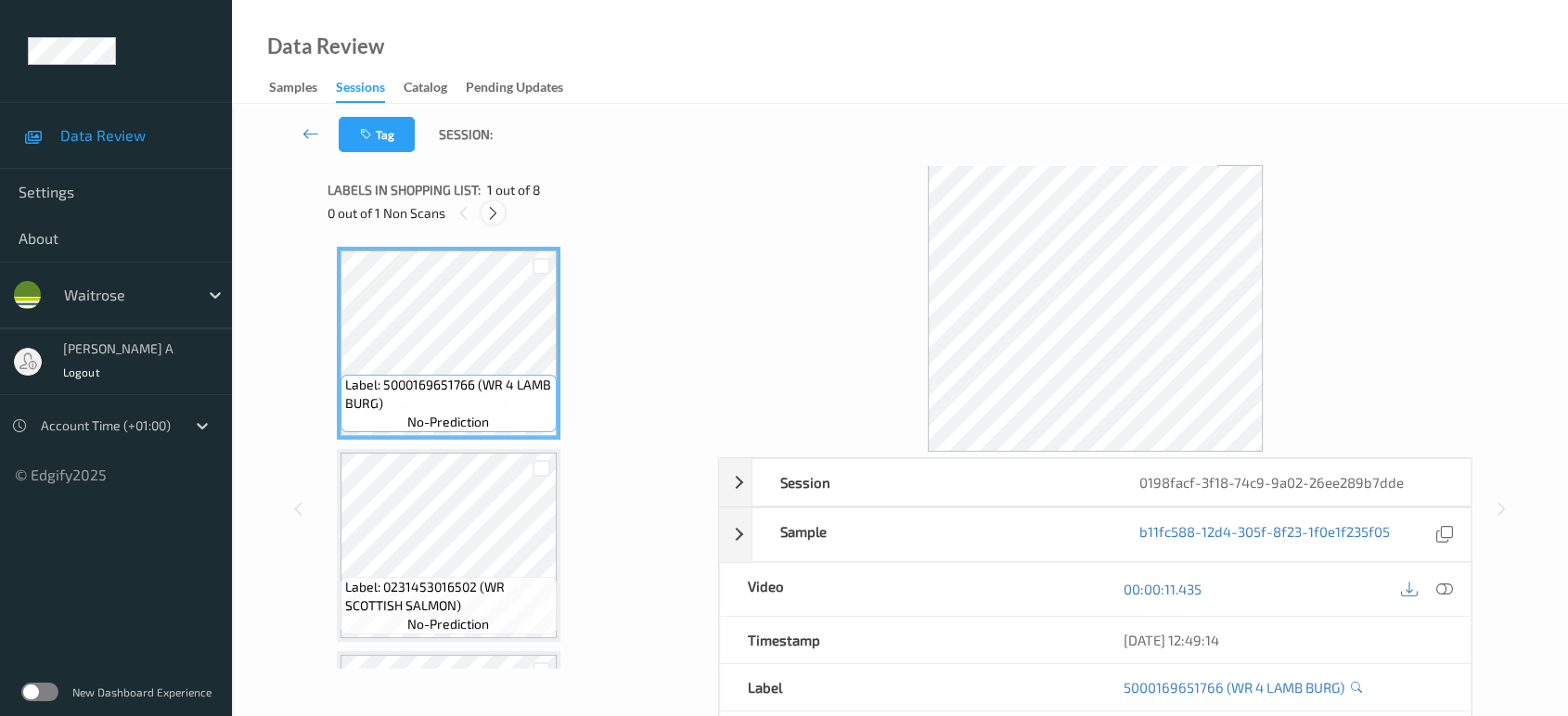
click at [491, 211] on icon at bounding box center [493, 213] width 16 height 17
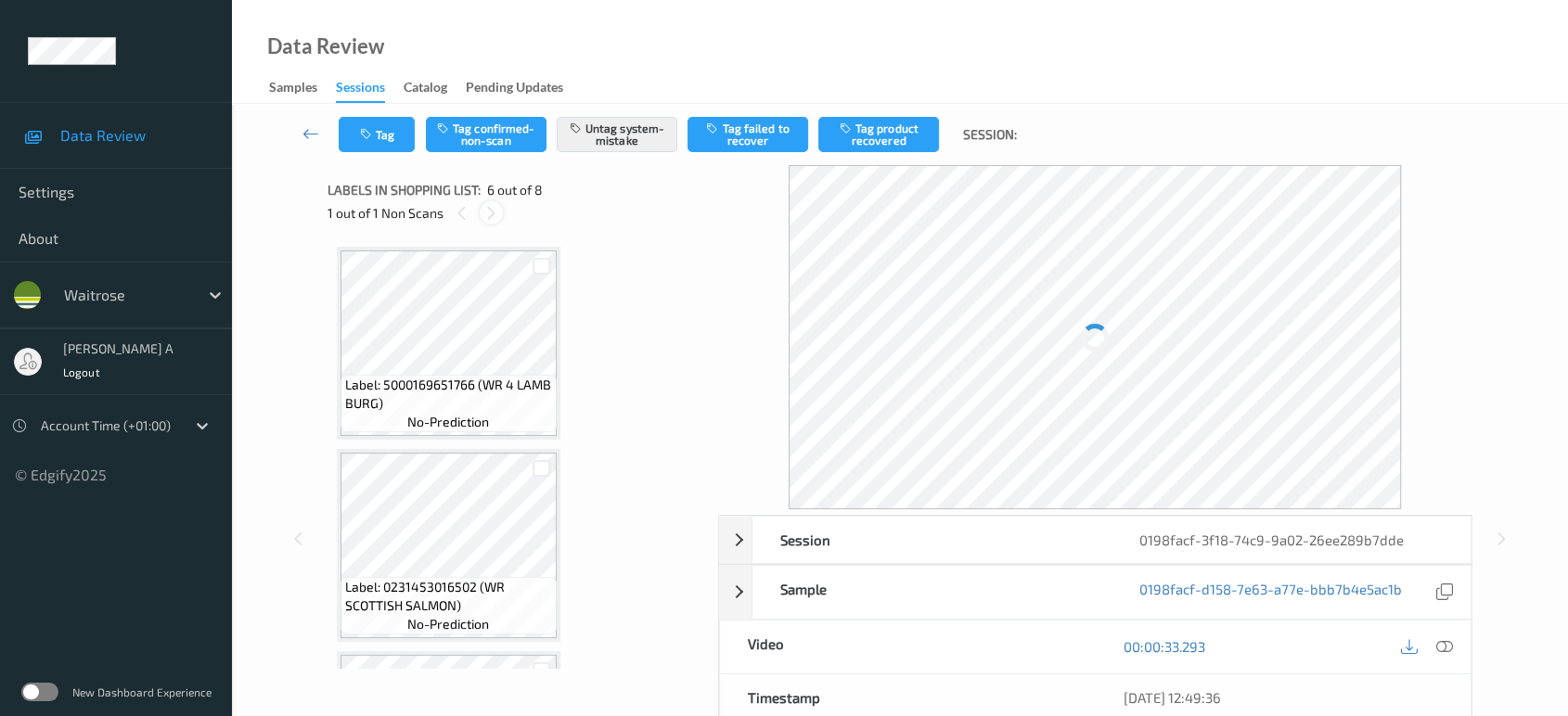
scroll to position [814, 0]
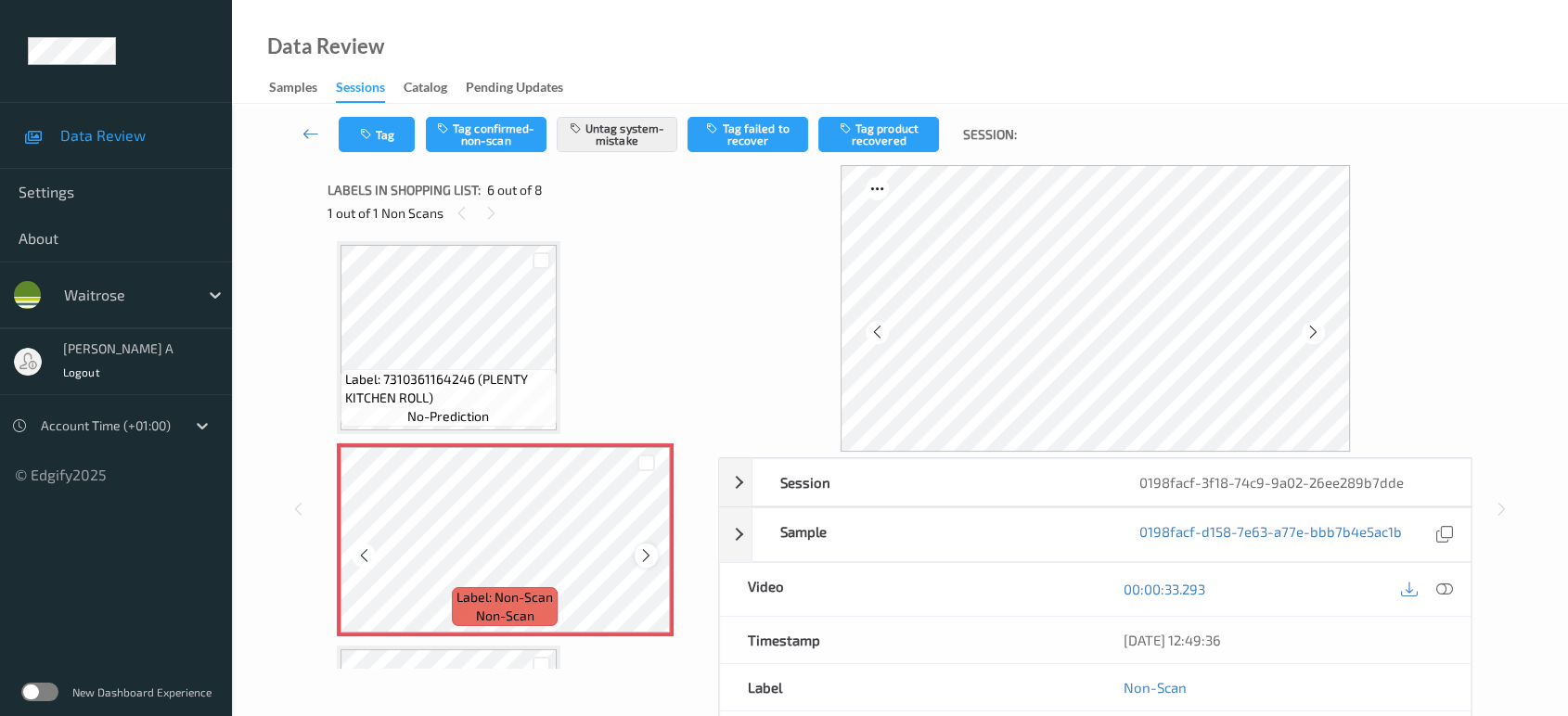
click at [648, 558] on icon at bounding box center [646, 556] width 16 height 17
click at [647, 557] on icon at bounding box center [646, 556] width 16 height 17
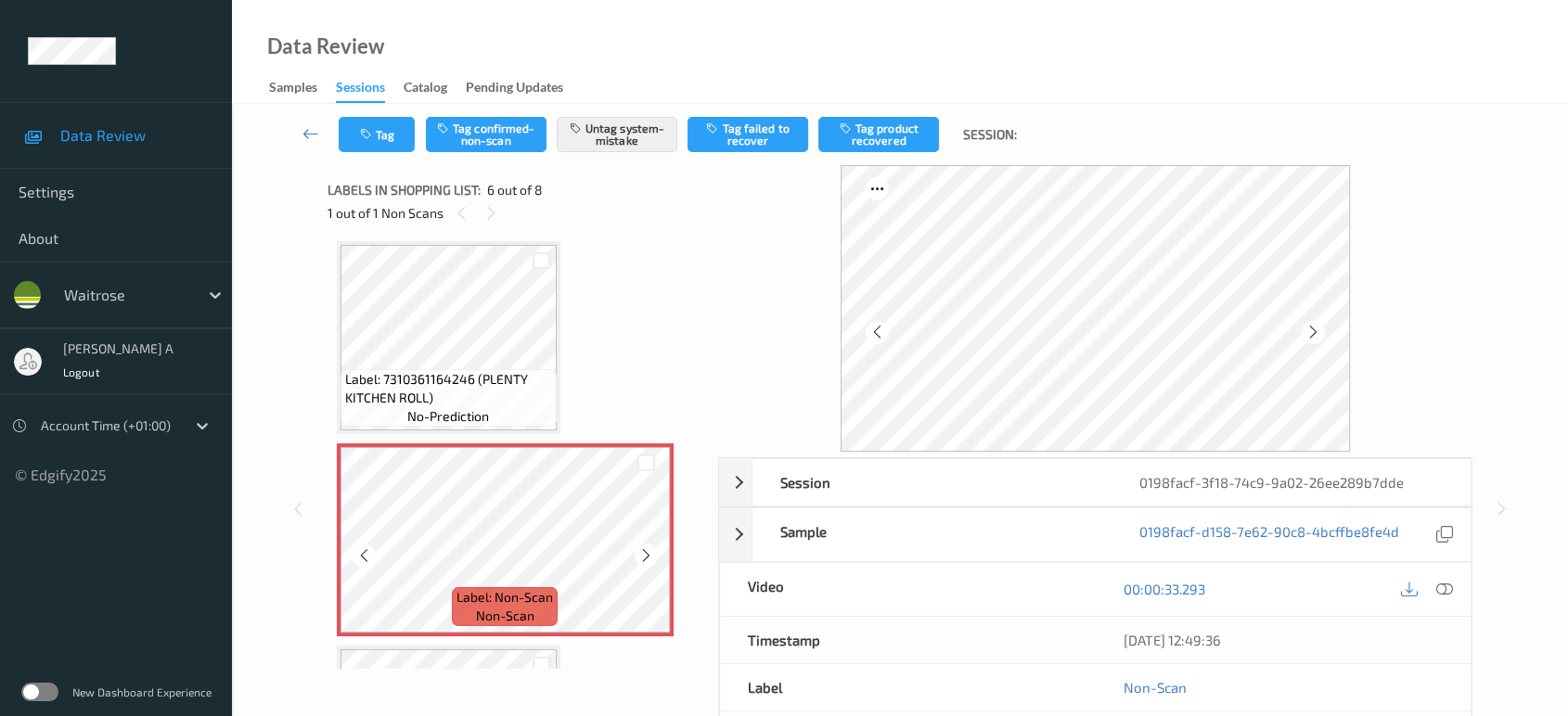
click at [647, 557] on icon at bounding box center [646, 556] width 16 height 17
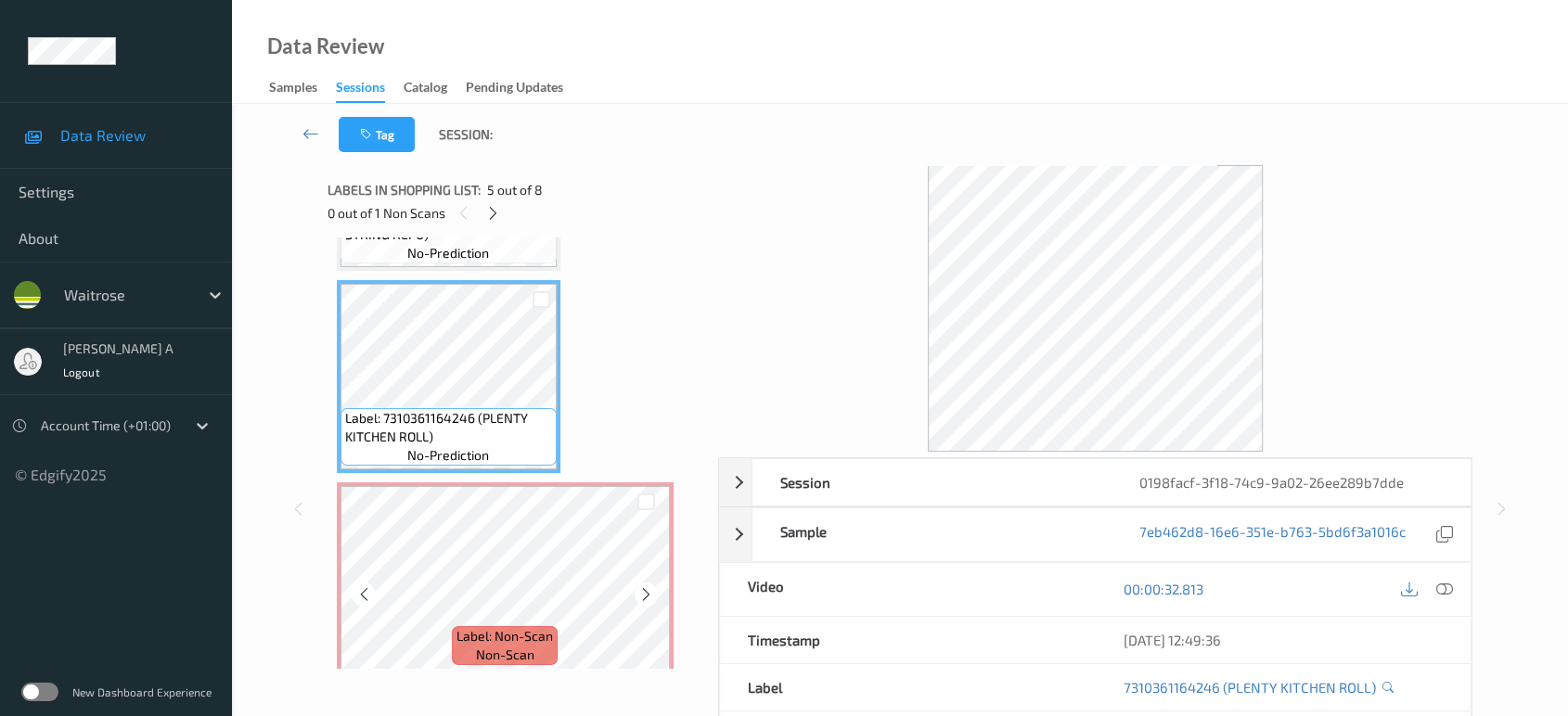
scroll to position [672, 0]
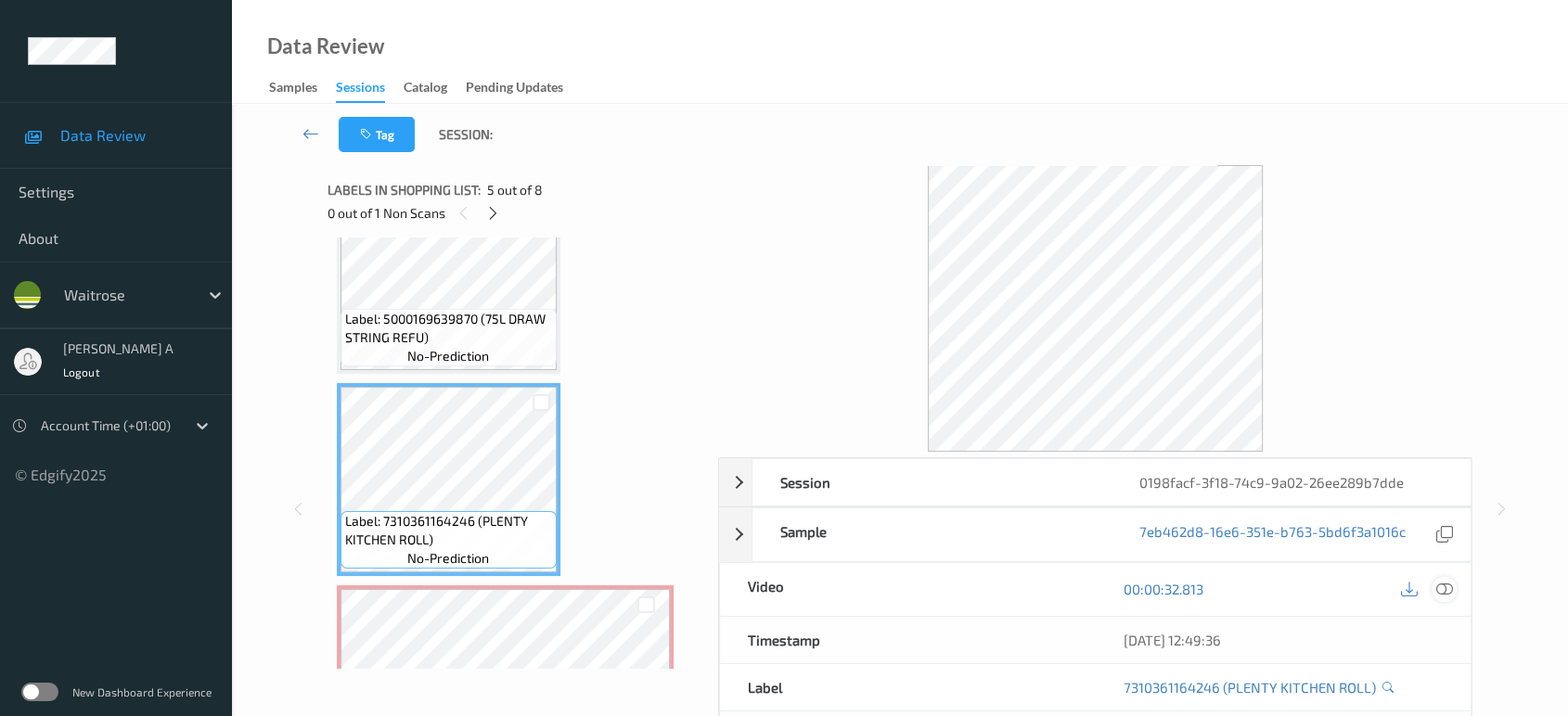
click at [1444, 582] on icon at bounding box center [1445, 589] width 17 height 17
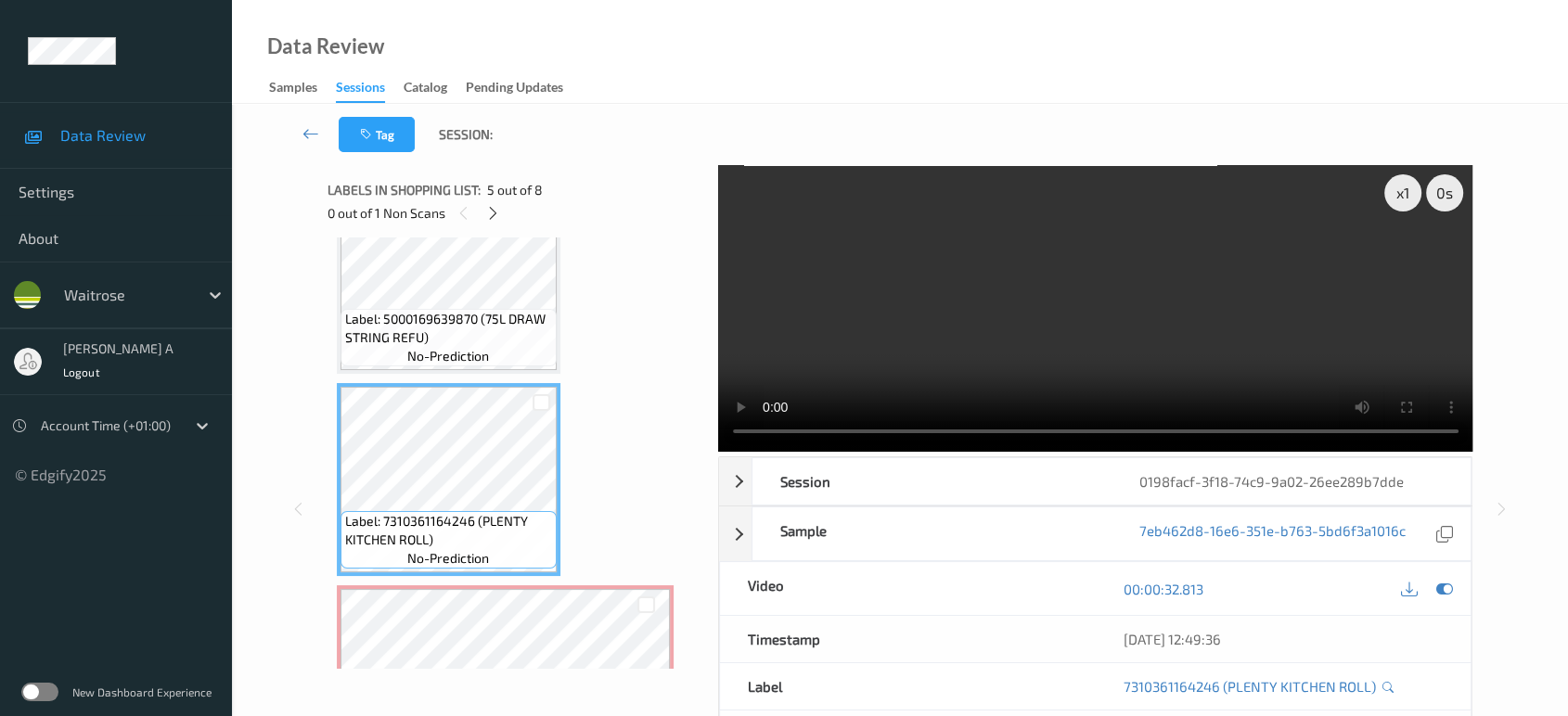
click at [1099, 283] on video at bounding box center [1096, 308] width 755 height 287
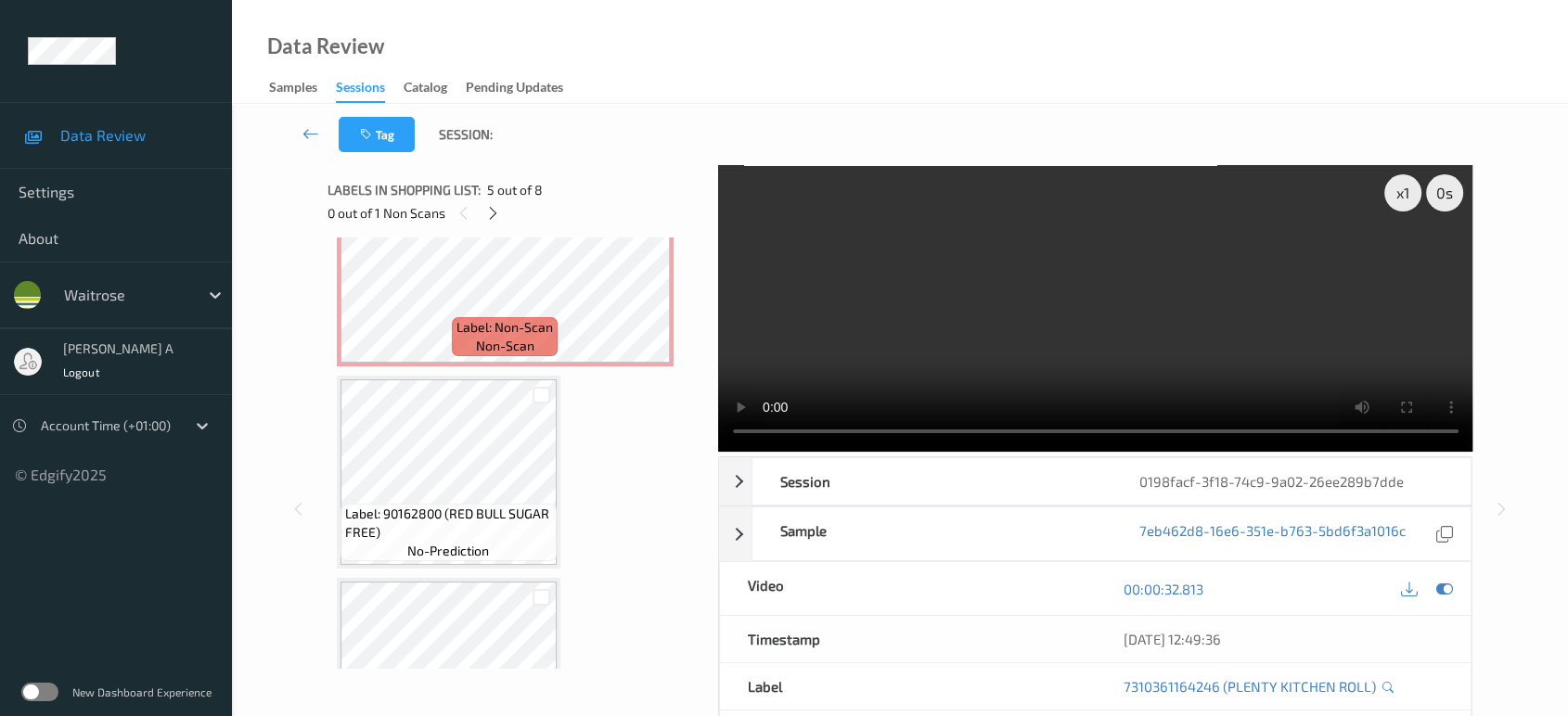
scroll to position [981, 0]
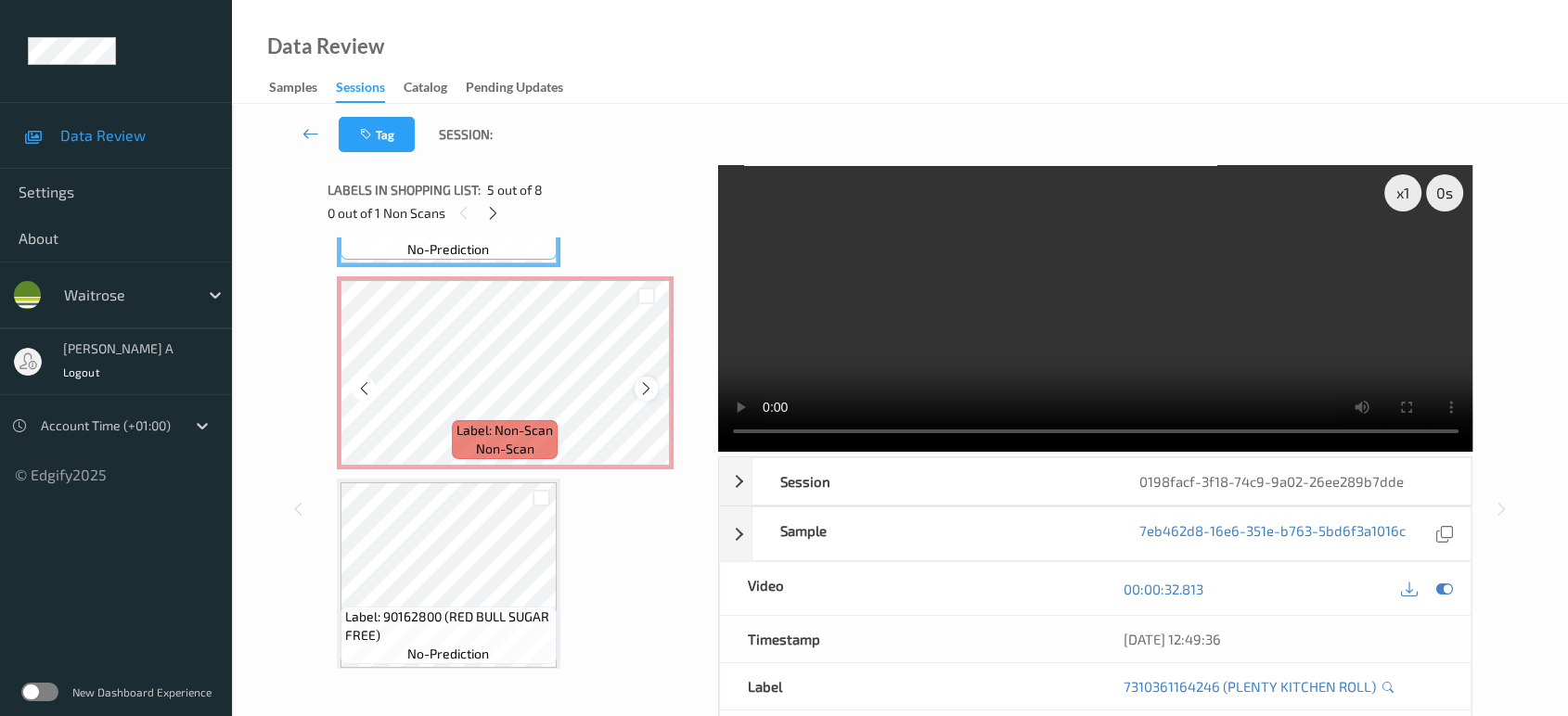
click at [638, 386] on icon at bounding box center [646, 389] width 16 height 17
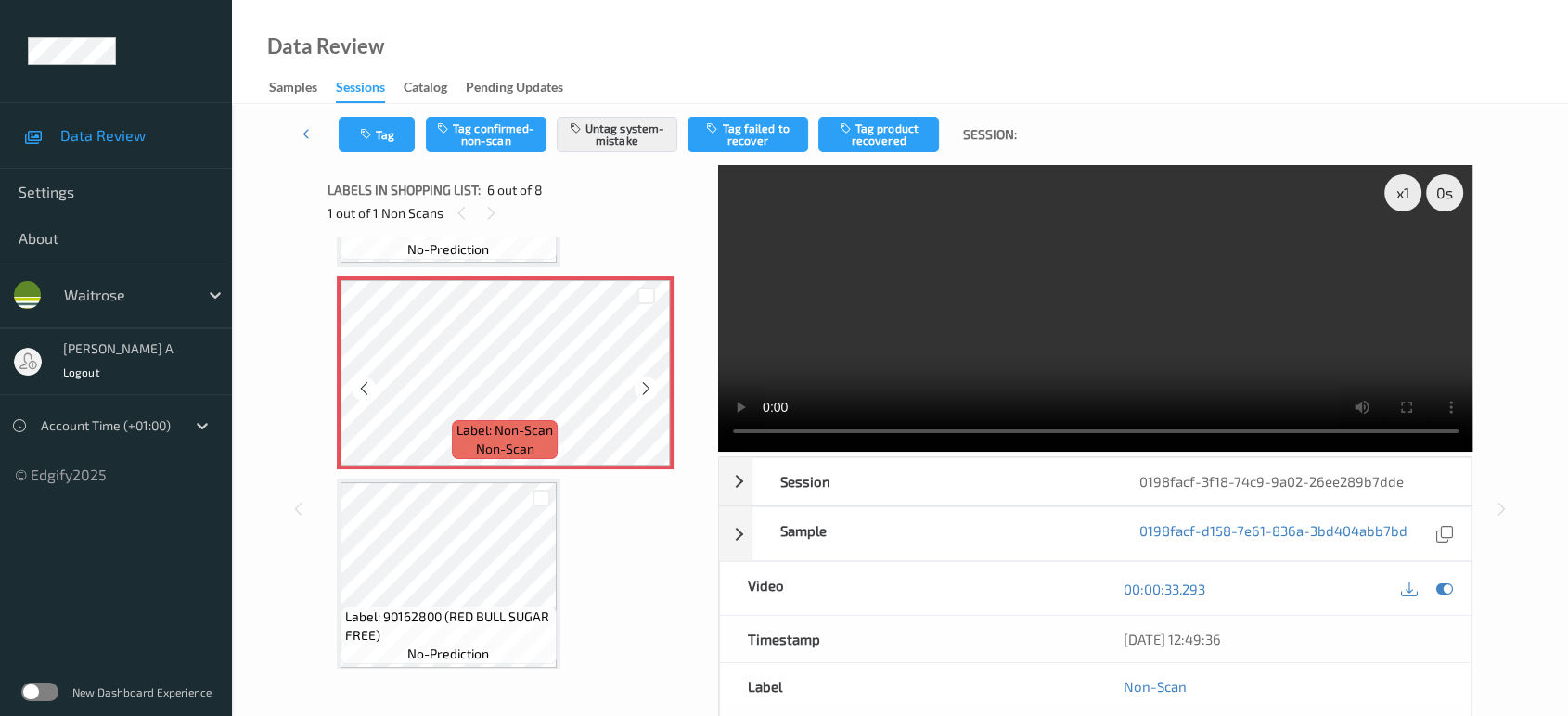
click at [638, 386] on icon at bounding box center [646, 389] width 16 height 17
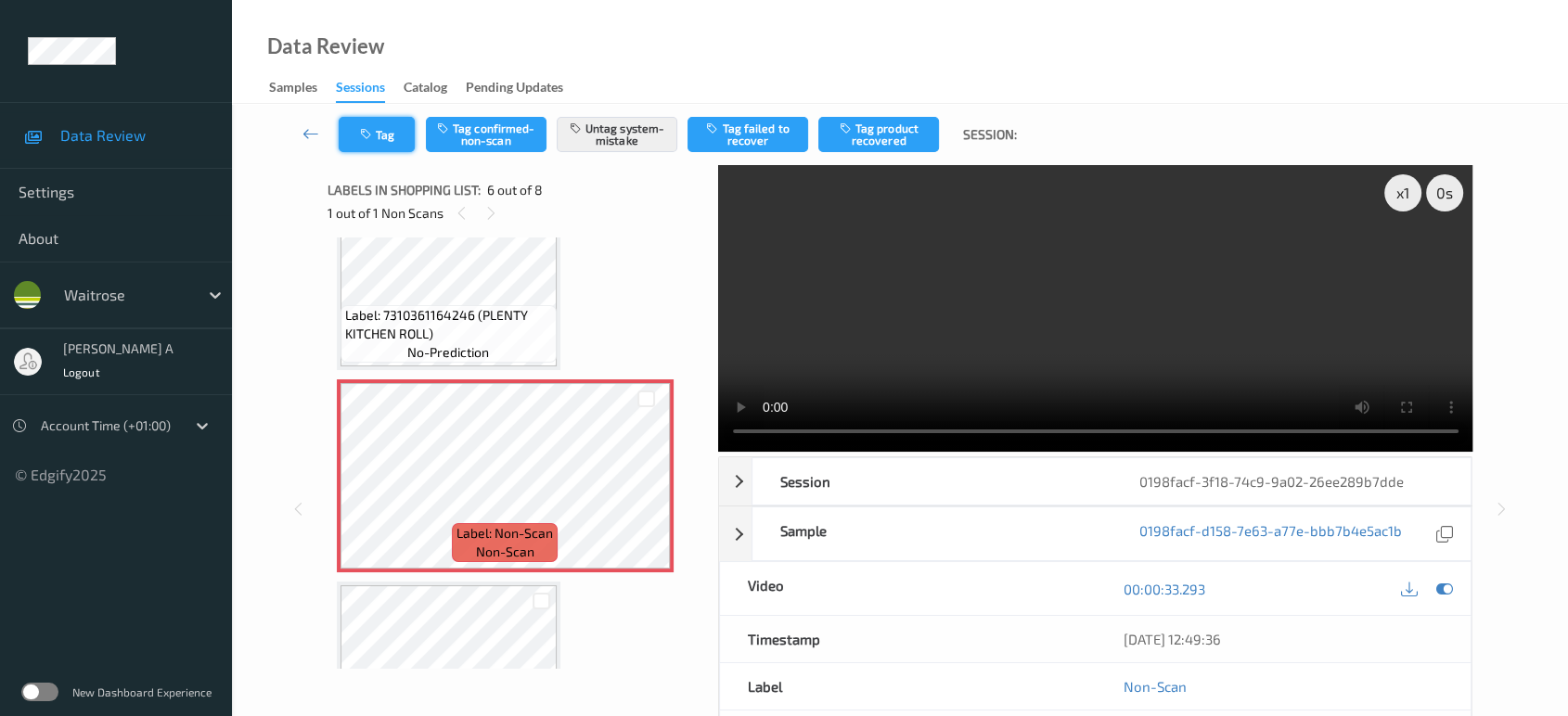
click at [388, 139] on button "Tag" at bounding box center [377, 134] width 76 height 35
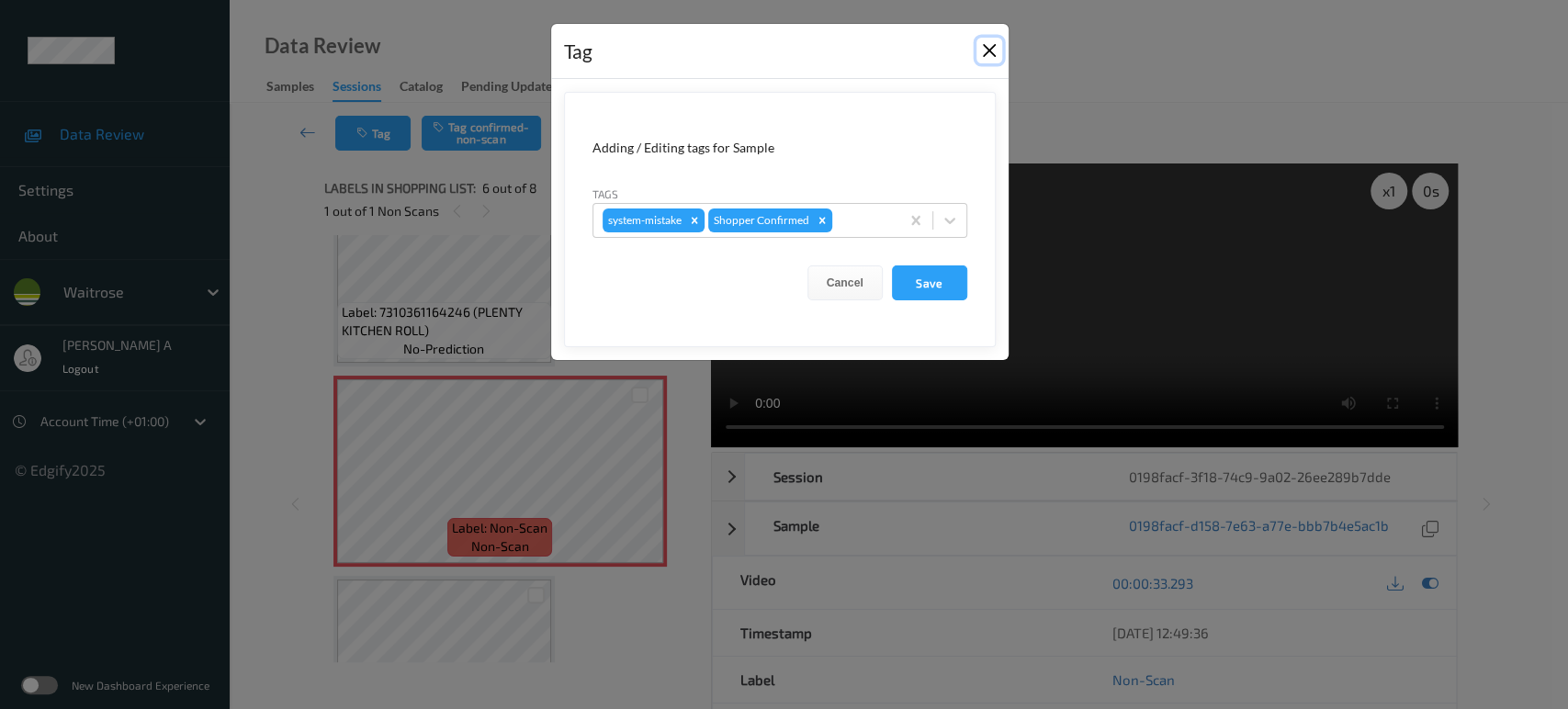
click at [987, 50] on button "Close" at bounding box center [989, 51] width 26 height 26
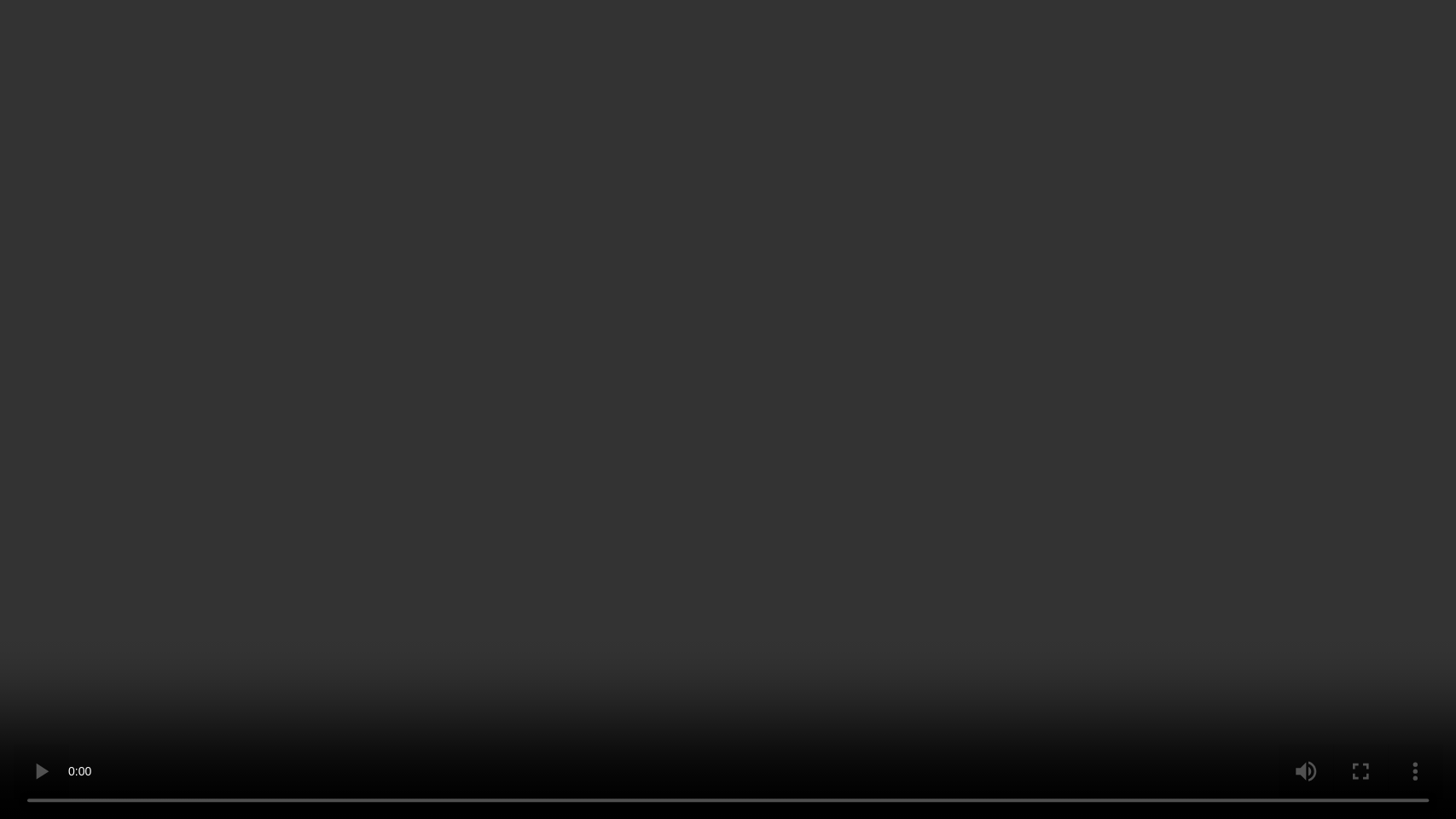
click at [775, 526] on video at bounding box center [728, 410] width 1456 height 819
click at [712, 543] on video at bounding box center [728, 410] width 1456 height 819
click at [817, 471] on video at bounding box center [728, 410] width 1456 height 819
click at [804, 430] on video at bounding box center [728, 410] width 1456 height 819
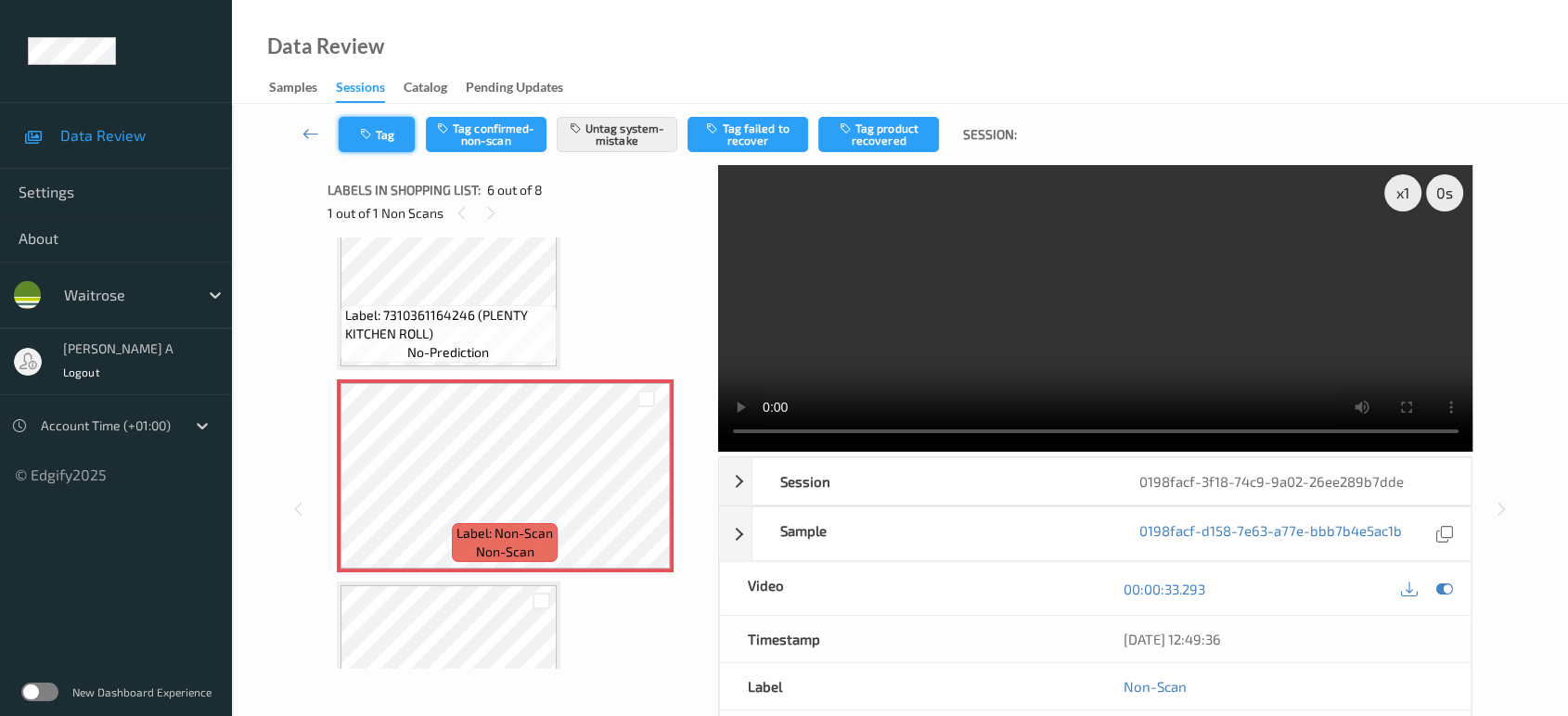
click at [366, 149] on button "Tag" at bounding box center [377, 134] width 76 height 35
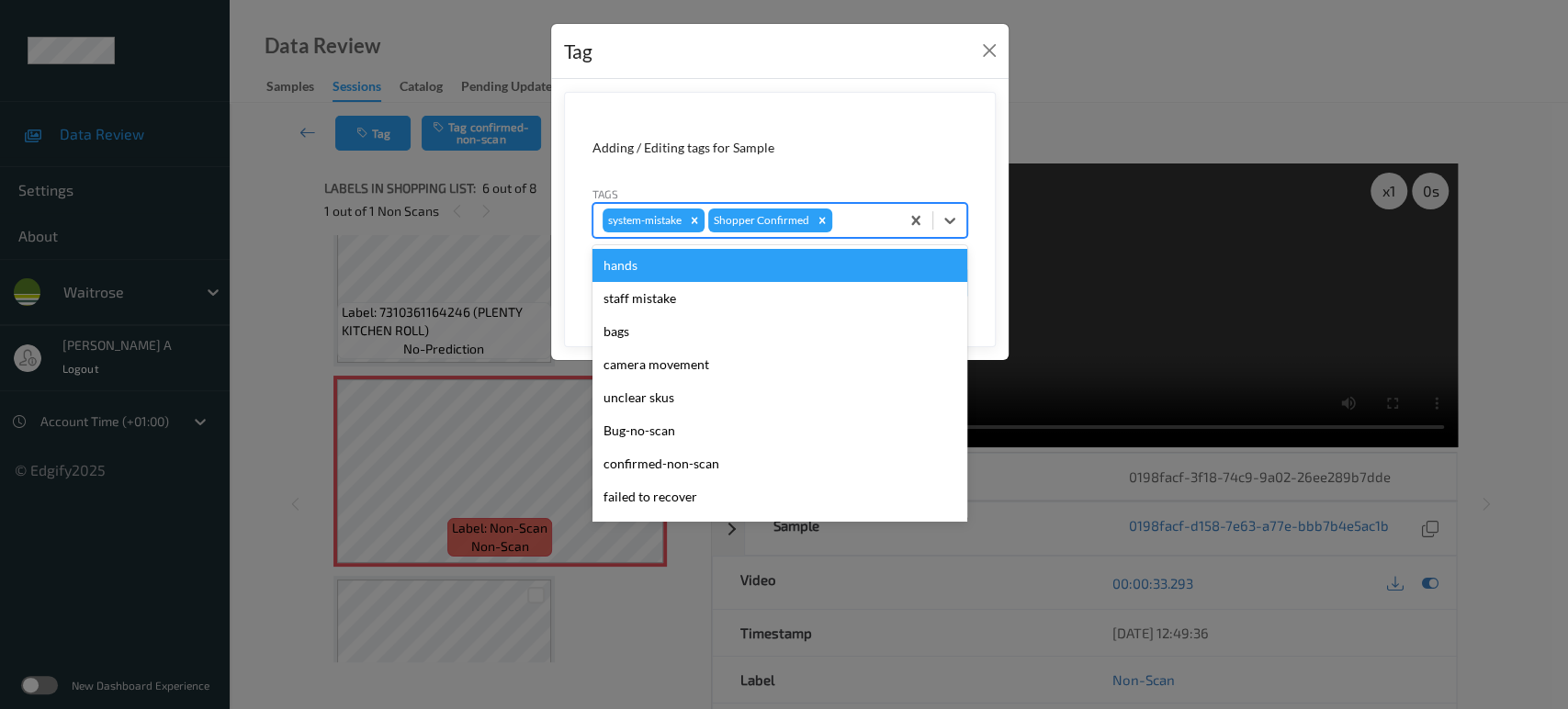
click at [856, 222] on div at bounding box center [863, 220] width 54 height 22
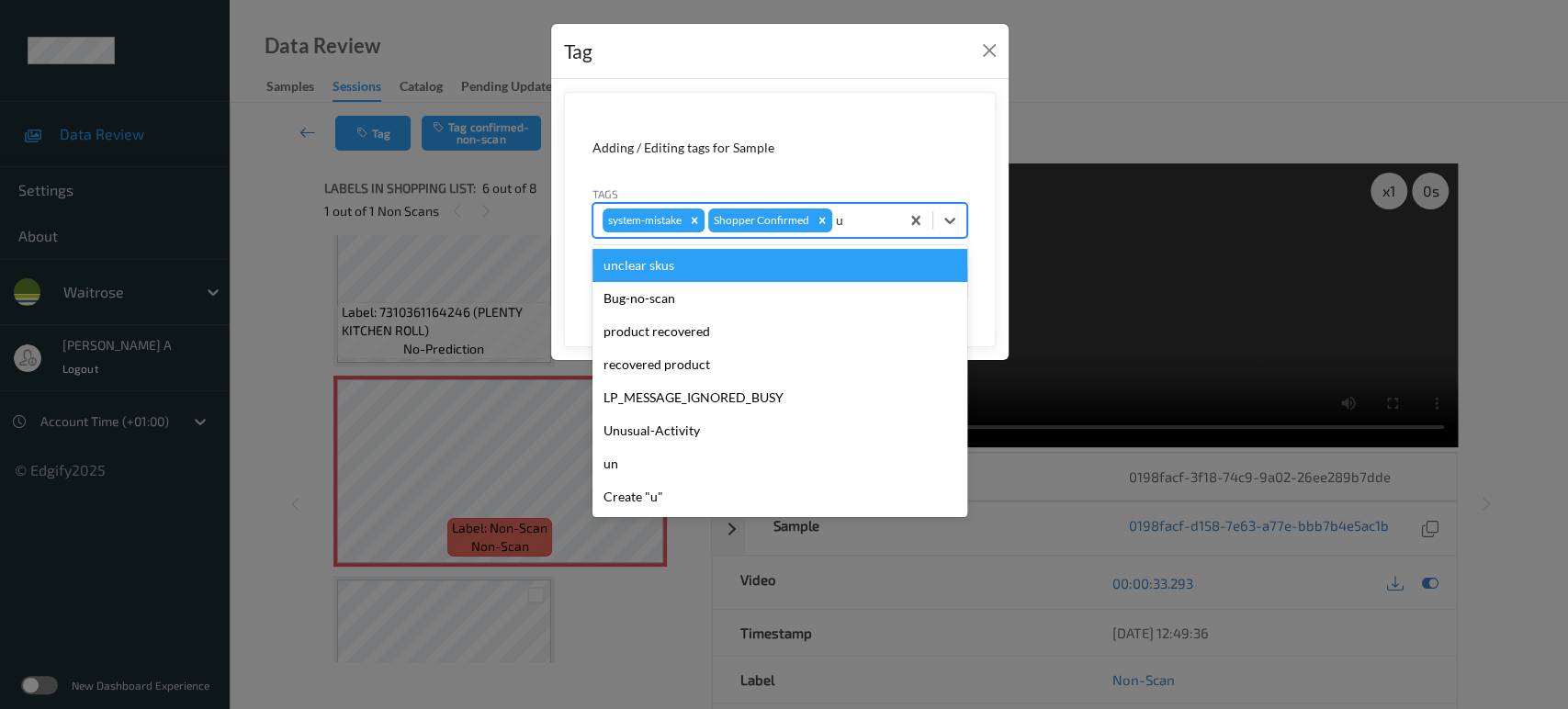
type input "un"
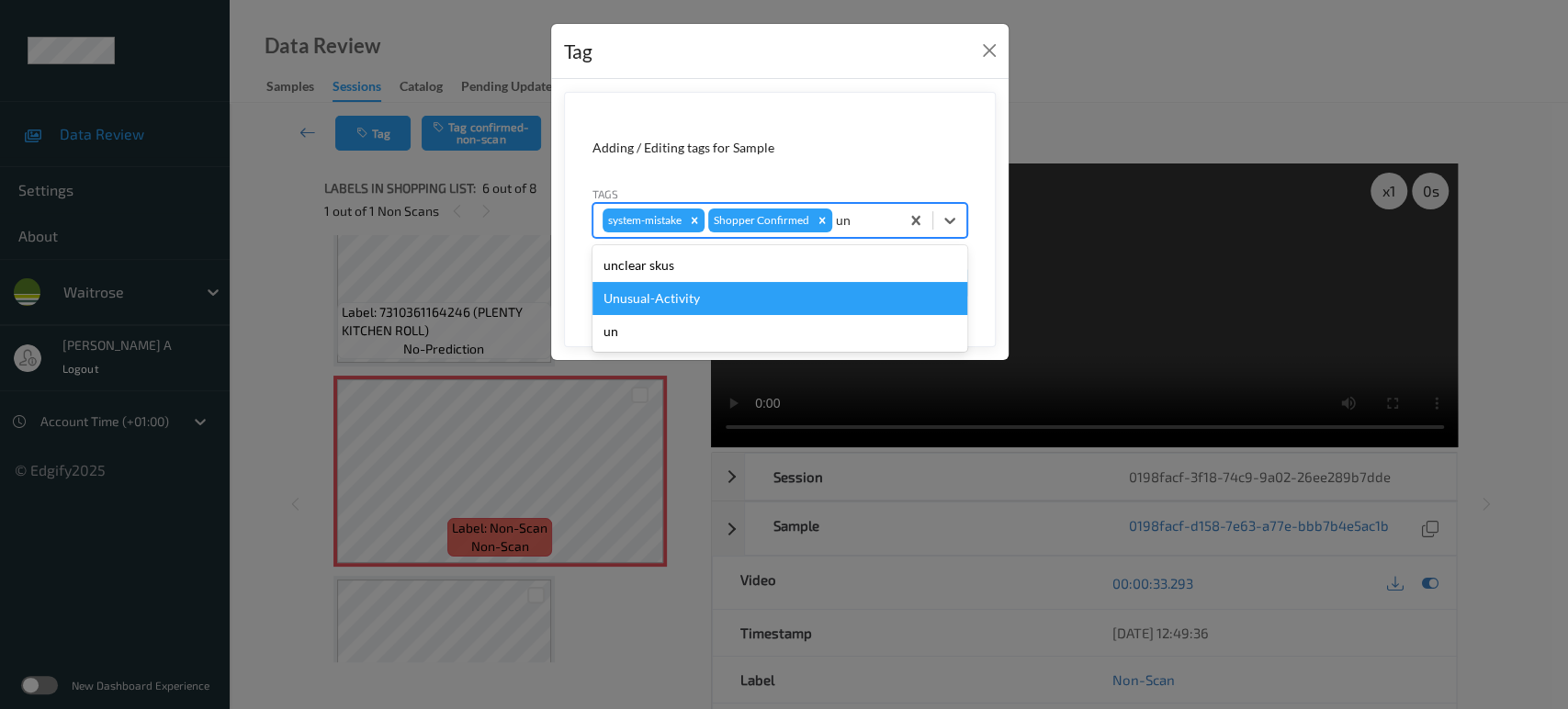
click at [742, 296] on div "Unusual-Activity" at bounding box center [780, 298] width 375 height 33
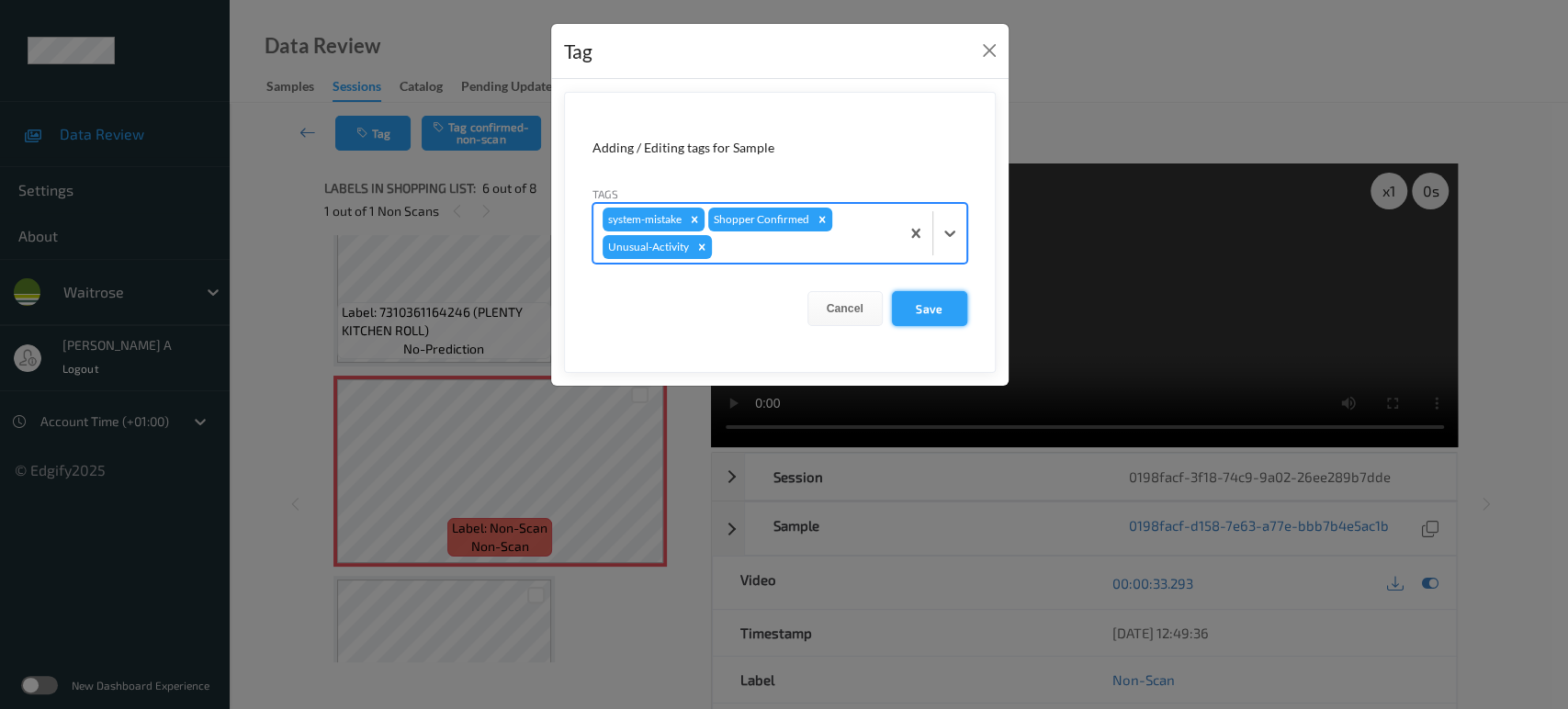
click at [926, 304] on button "Save" at bounding box center [930, 309] width 75 height 35
